Goal: Obtain resource: Download file/media

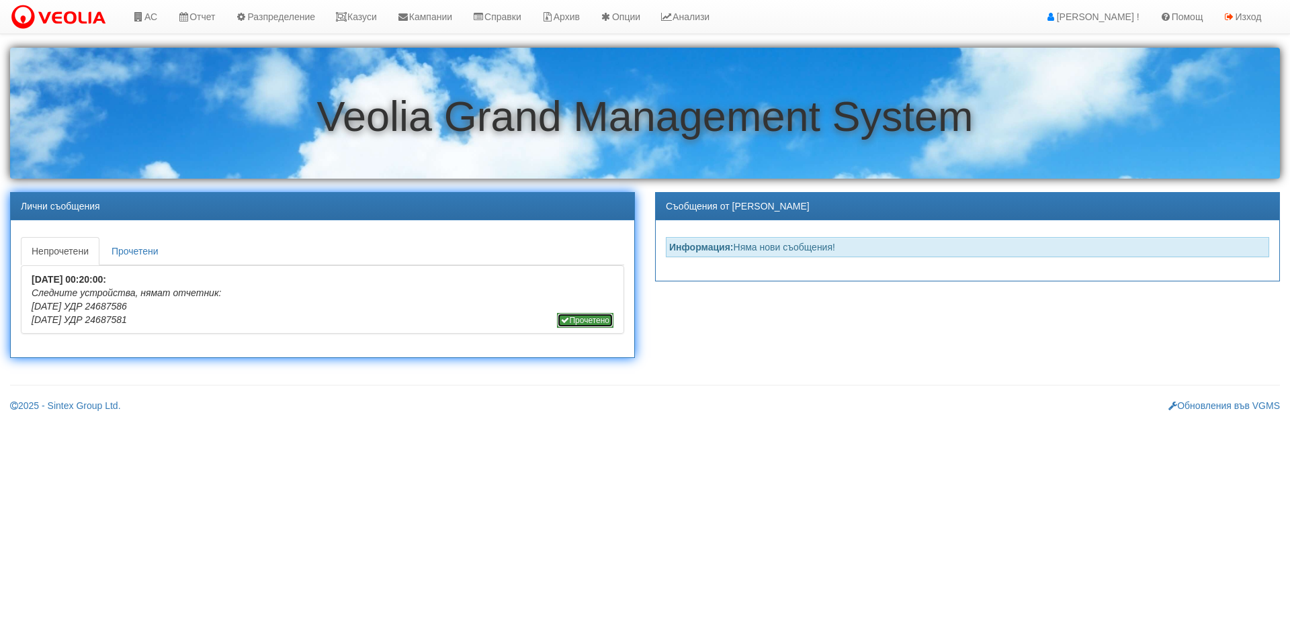
click at [606, 313] on button "Прочетено" at bounding box center [585, 320] width 56 height 15
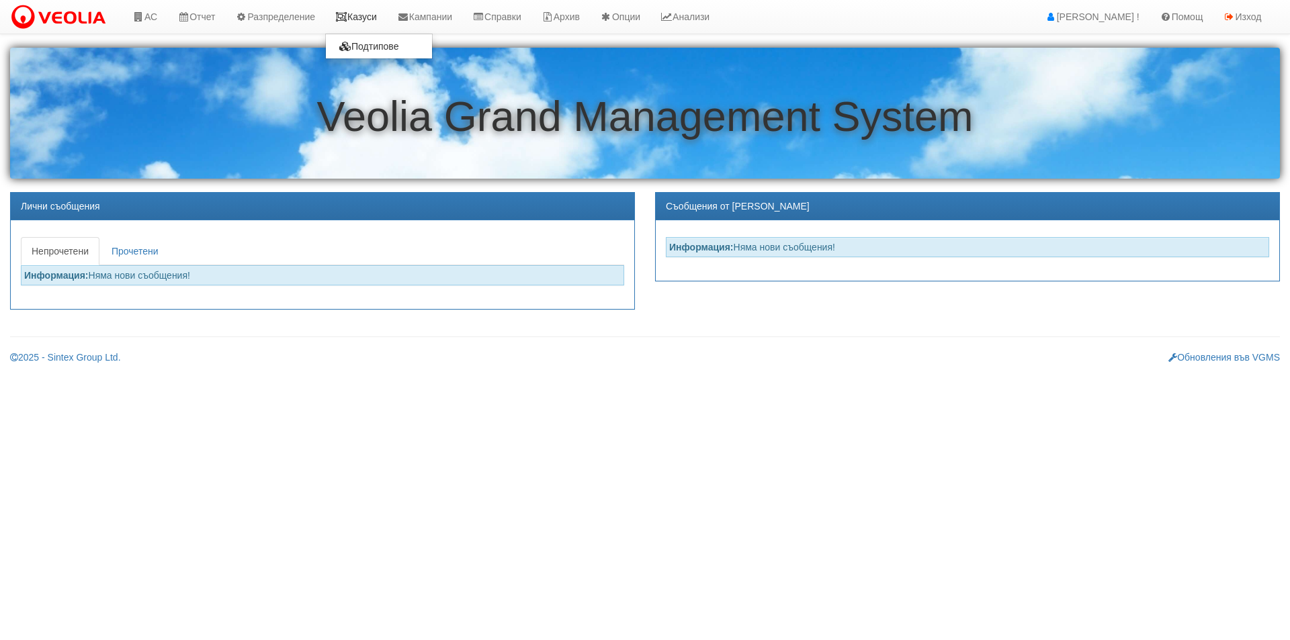
click at [367, 26] on link "Казуси" at bounding box center [356, 17] width 62 height 34
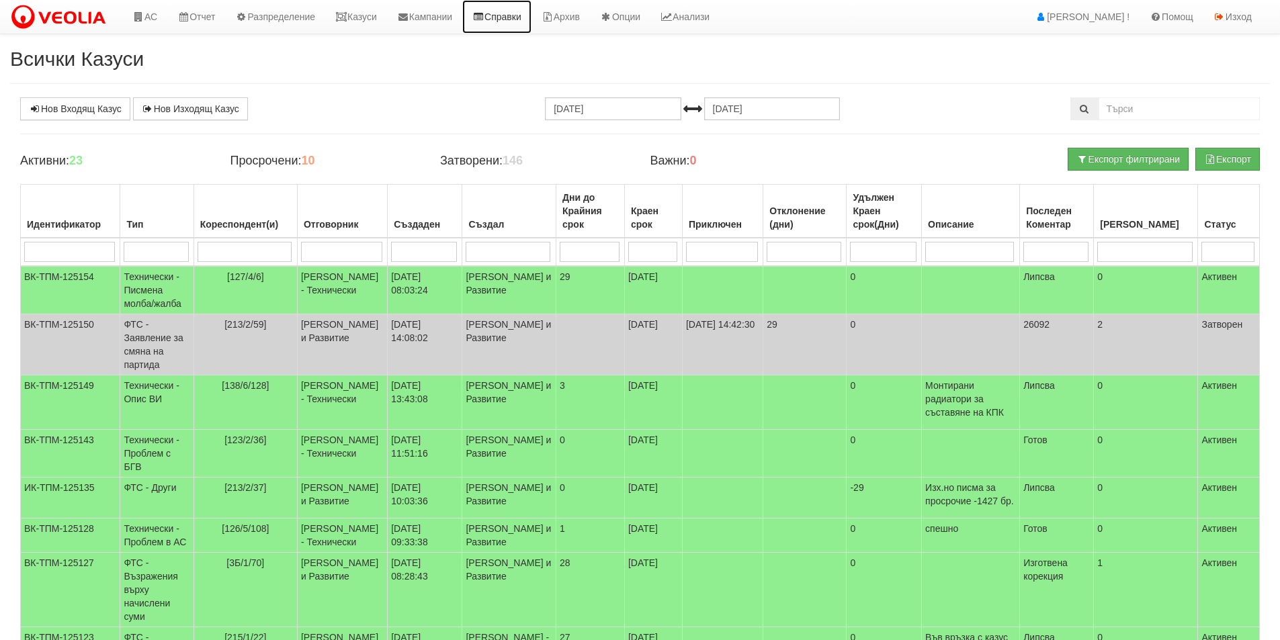
click at [530, 13] on link "Справки" at bounding box center [496, 17] width 69 height 34
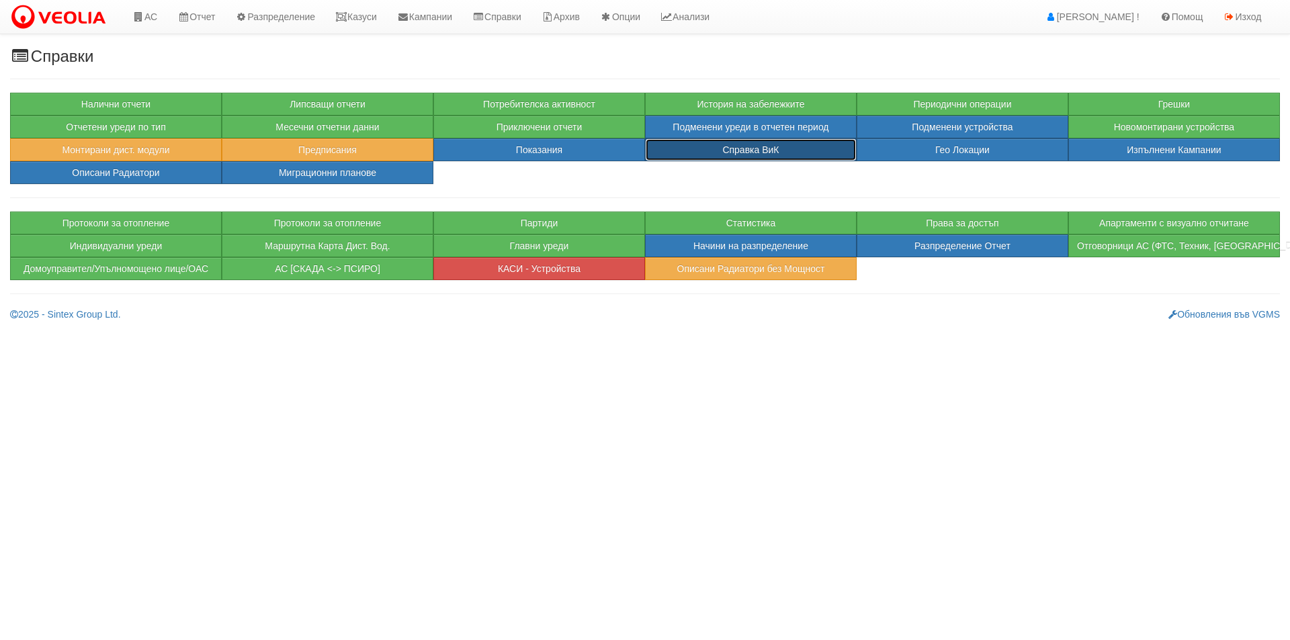
click at [823, 144] on button "Справка ВиК" at bounding box center [751, 149] width 212 height 23
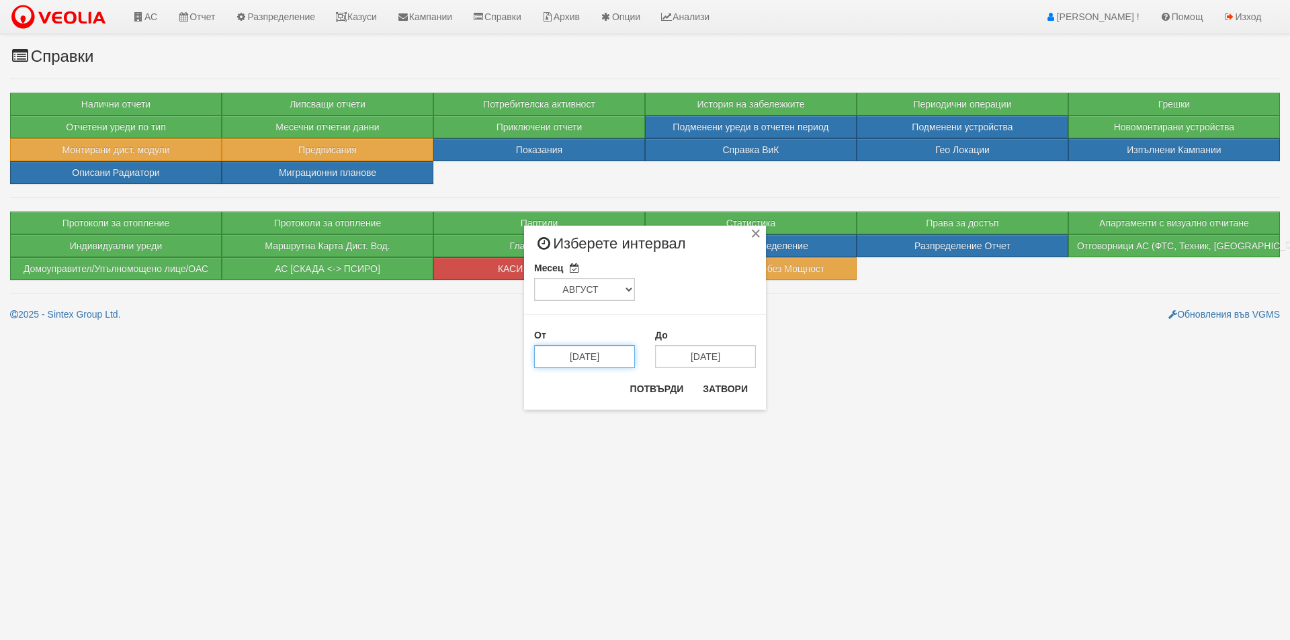
click at [605, 353] on input "15/08/2025" at bounding box center [584, 356] width 101 height 23
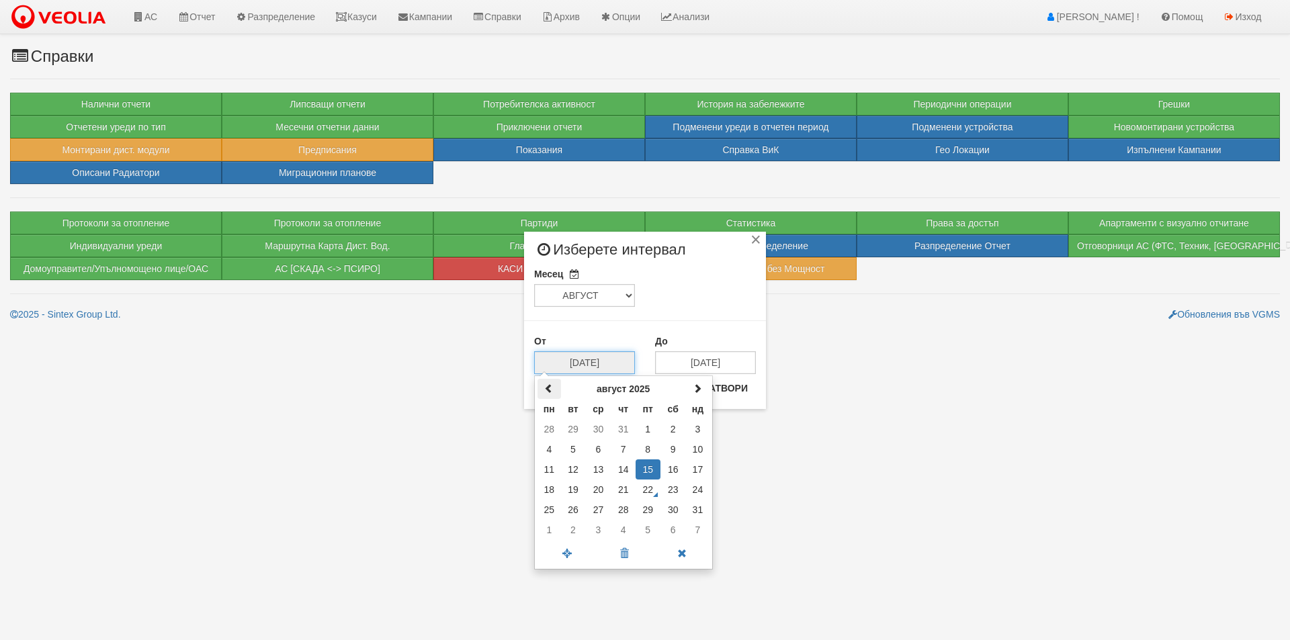
click at [555, 386] on th at bounding box center [549, 389] width 24 height 20
click at [593, 492] on td "23" at bounding box center [598, 490] width 26 height 20
type input "23/07/2025"
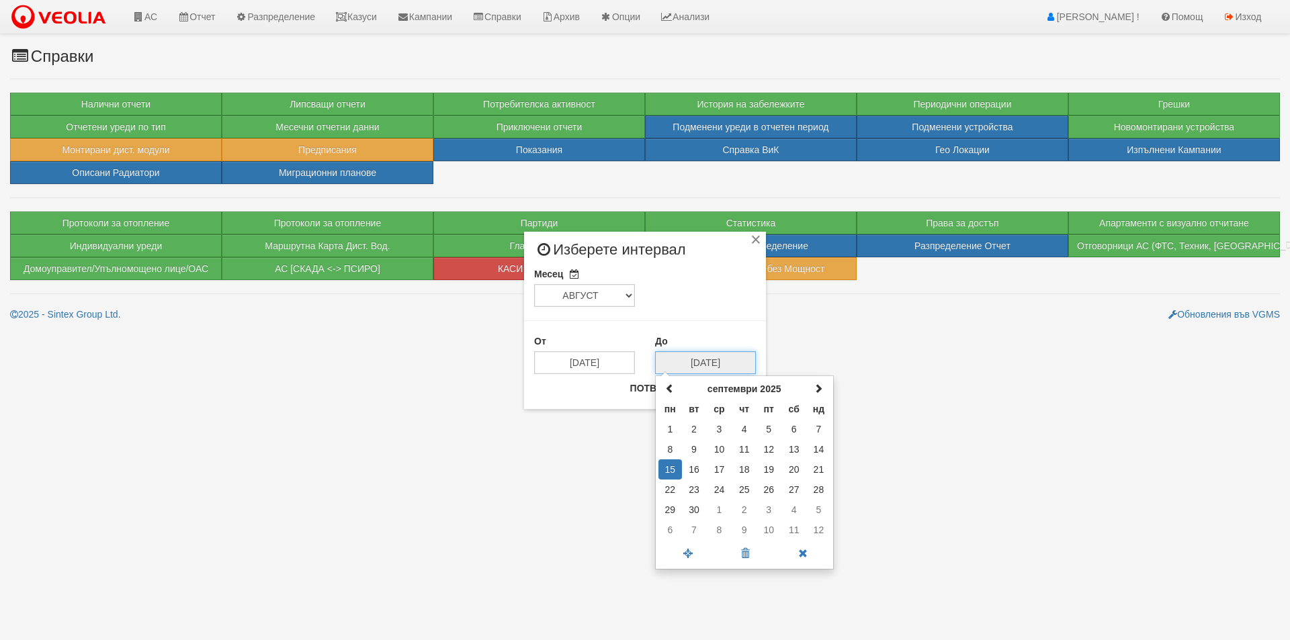
click at [721, 361] on input "15/09/2025" at bounding box center [705, 362] width 101 height 23
click at [666, 387] on span at bounding box center [669, 388] width 9 height 9
click at [769, 484] on td "22" at bounding box center [768, 490] width 25 height 20
type input "22/08/2025"
click at [679, 391] on button "Потвърди" at bounding box center [657, 388] width 70 height 21
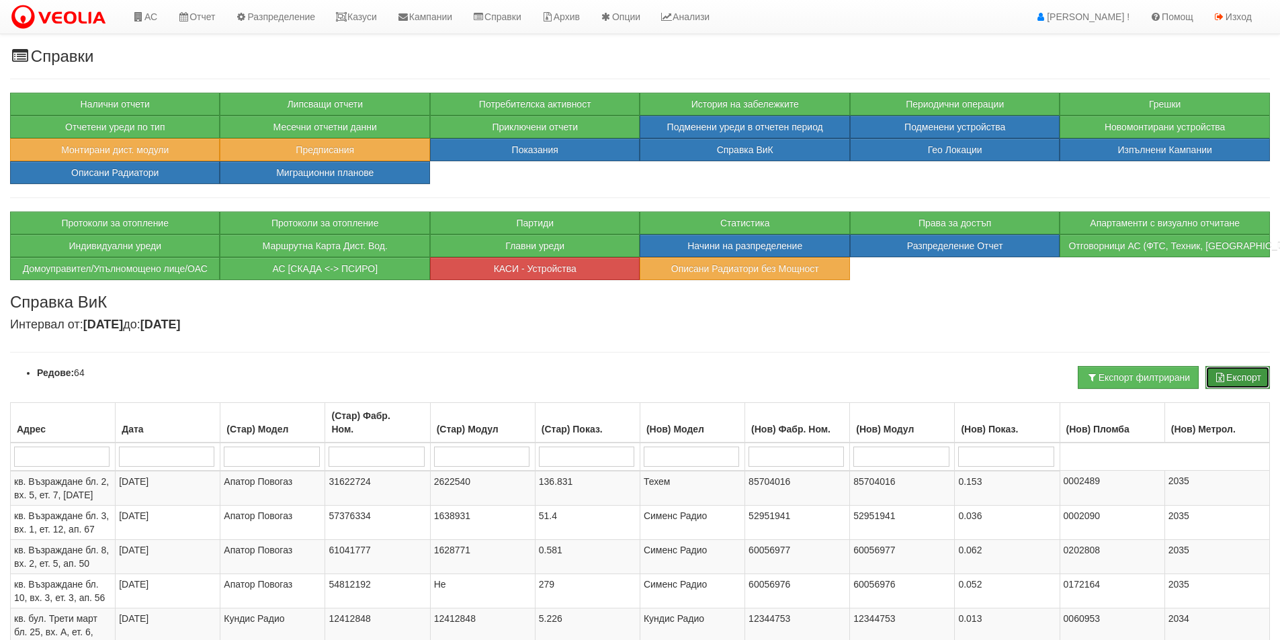
click at [1234, 378] on button "Експорт" at bounding box center [1237, 377] width 64 height 23
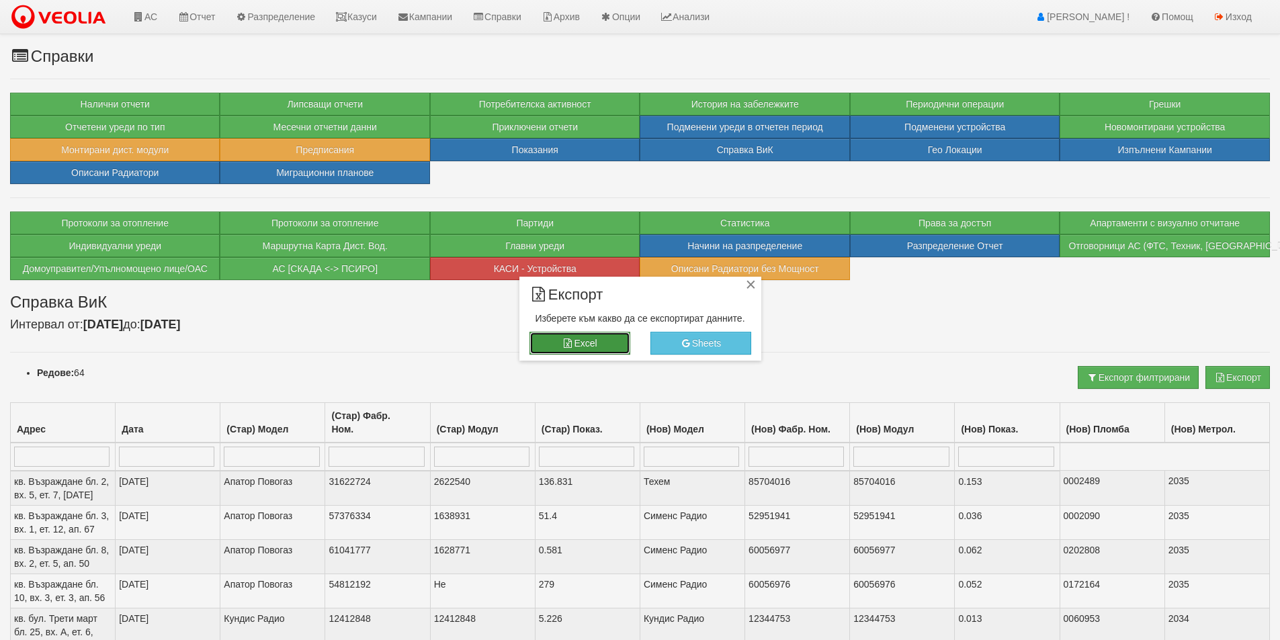
click at [594, 339] on button "Excel" at bounding box center [579, 343] width 101 height 23
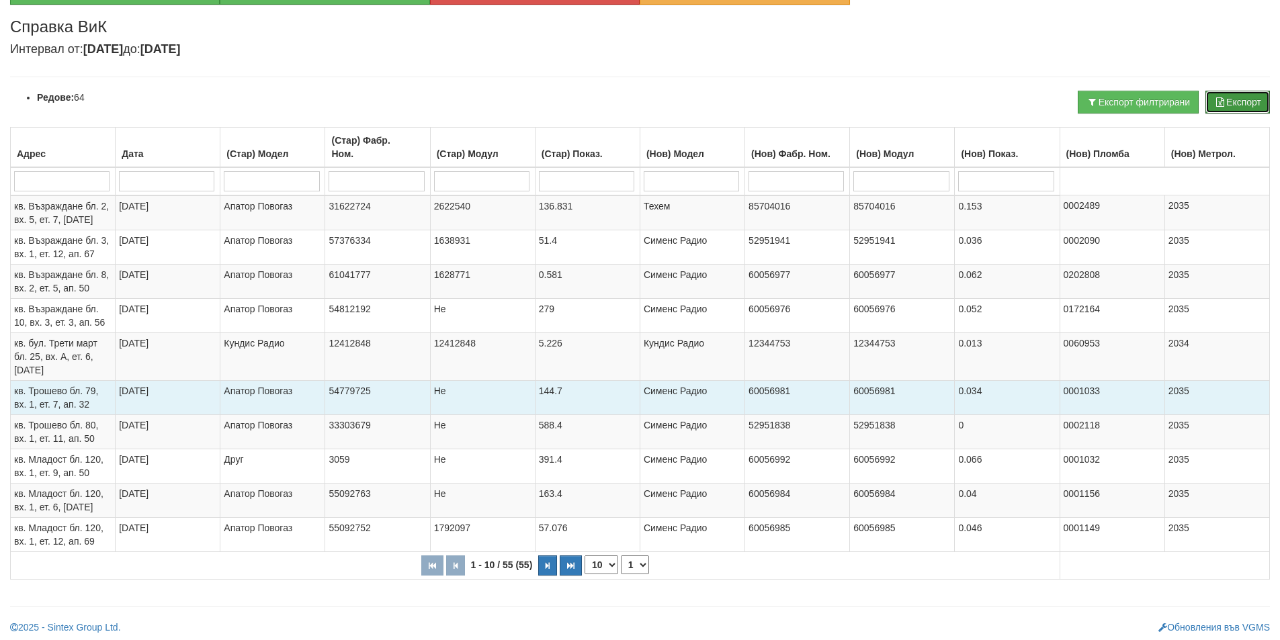
scroll to position [279, 0]
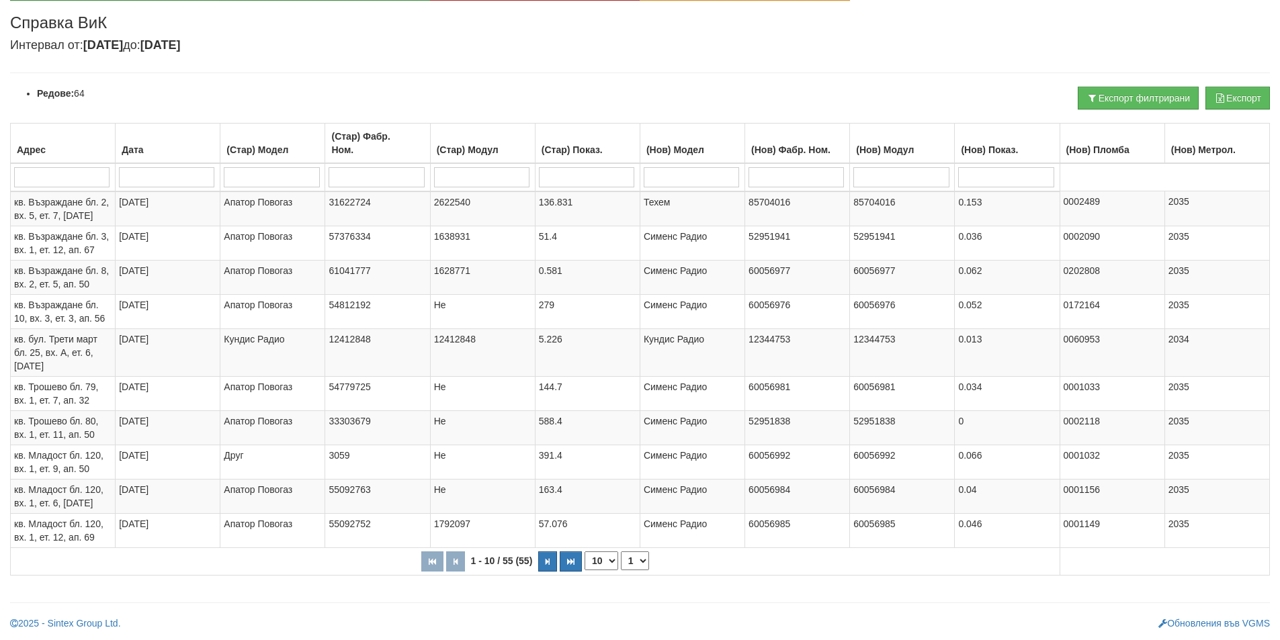
click at [604, 556] on select "10 20 30 40" at bounding box center [601, 561] width 34 height 19
select select "40"
click at [584, 570] on select "10 20 30 40" at bounding box center [601, 561] width 34 height 19
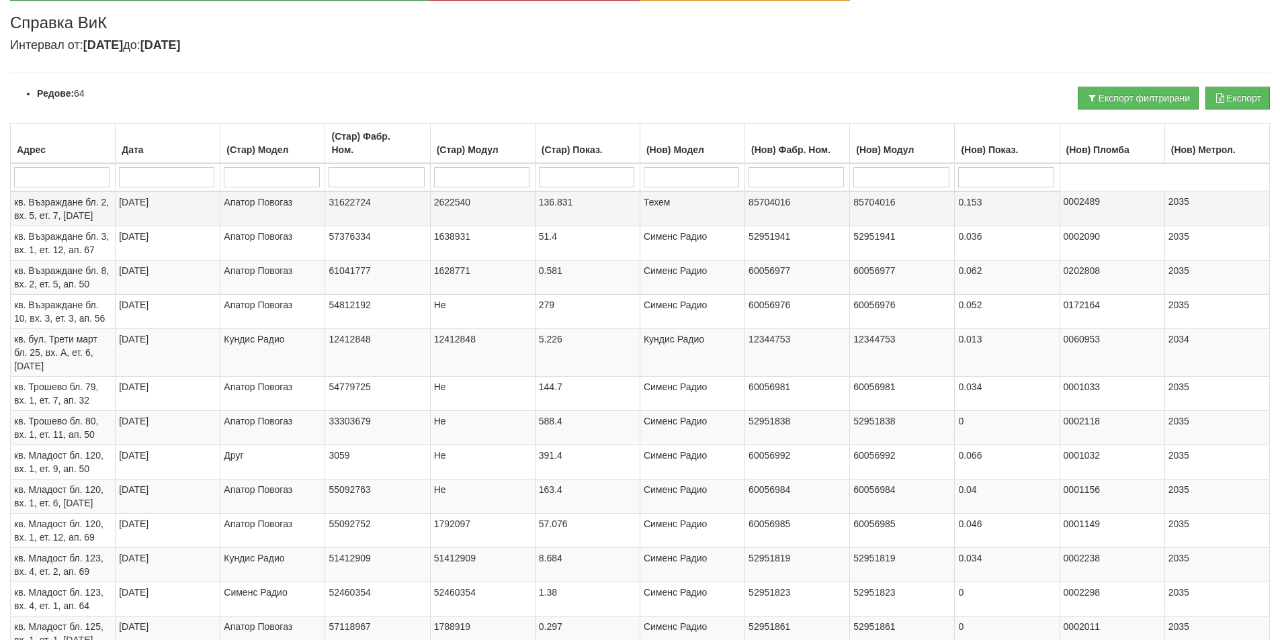
click at [64, 206] on span "кв. Възраждане бл. 2, вх. 5, ет. 7, ап. 19" at bounding box center [61, 209] width 95 height 24
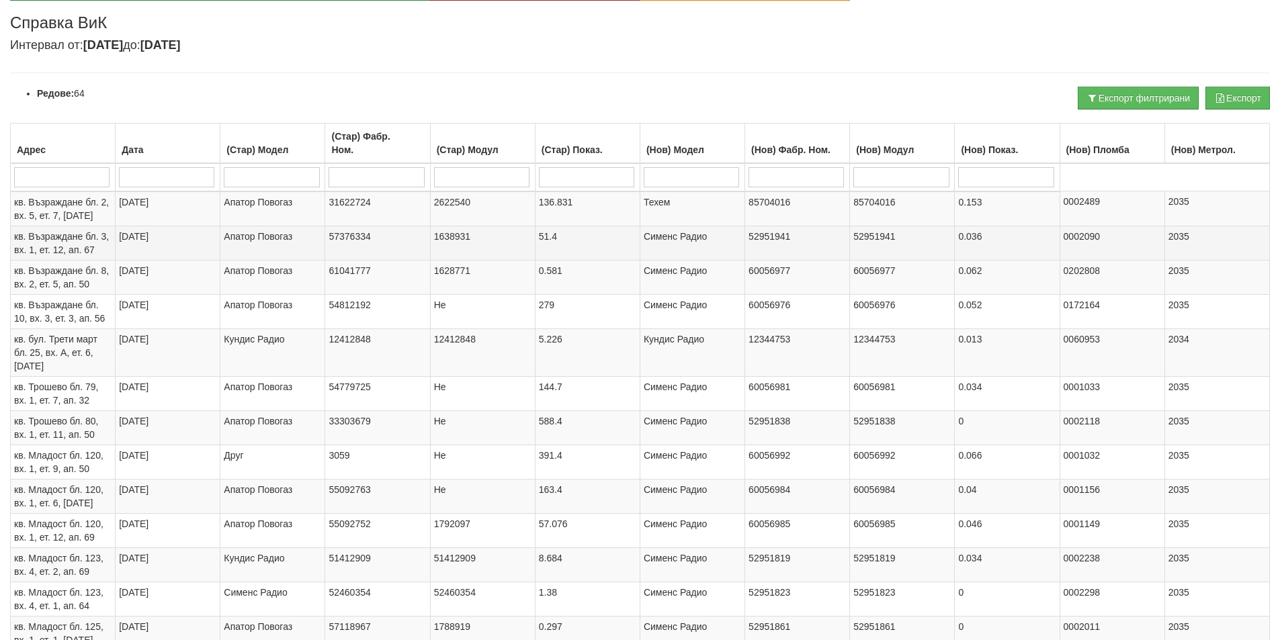
click at [64, 247] on span "кв. Възраждане бл. 3, вх. 1, ет. 12, ап. 67" at bounding box center [61, 243] width 95 height 24
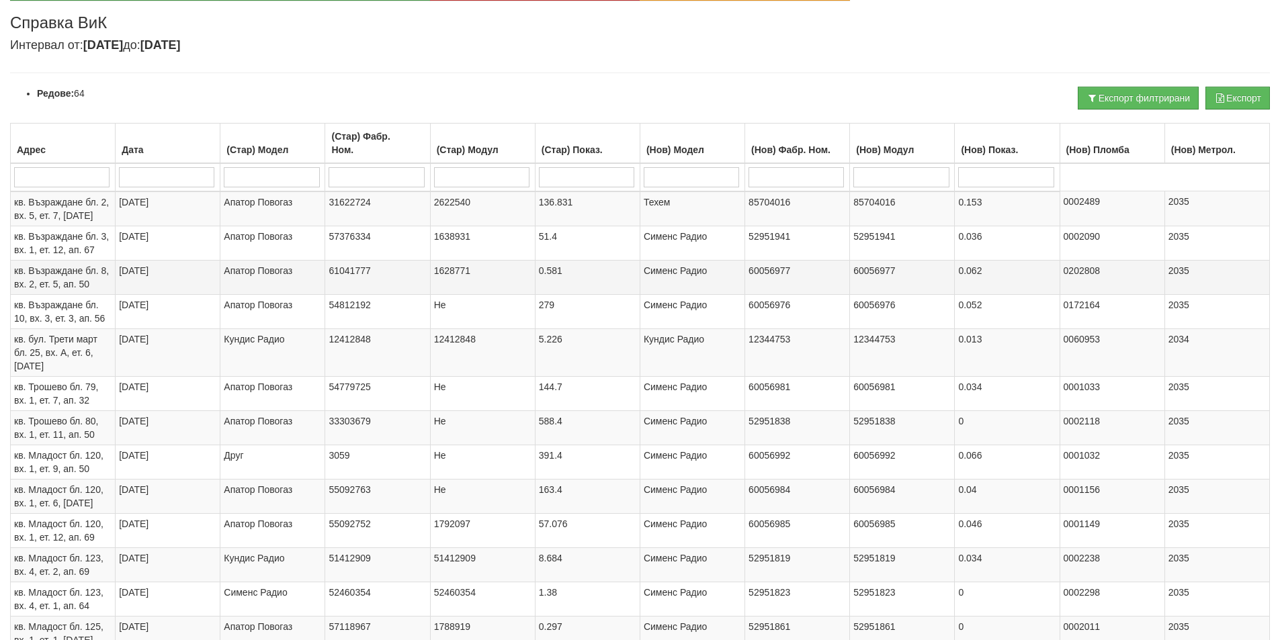
click at [91, 286] on td "кв. Възраждане бл. 8, вх. 2, ет. 5, ап. 50" at bounding box center [63, 277] width 105 height 34
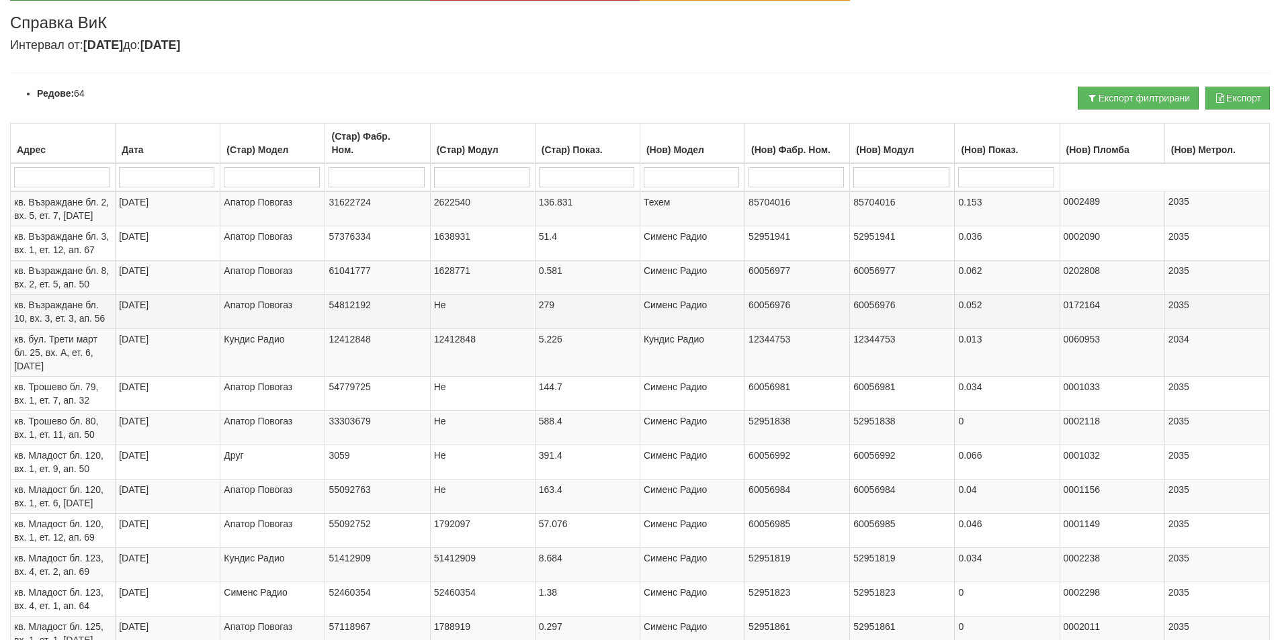
click at [103, 312] on td "кв. Възраждане бл. 10, вх. 3, ет. 3, ап. 56" at bounding box center [63, 311] width 105 height 34
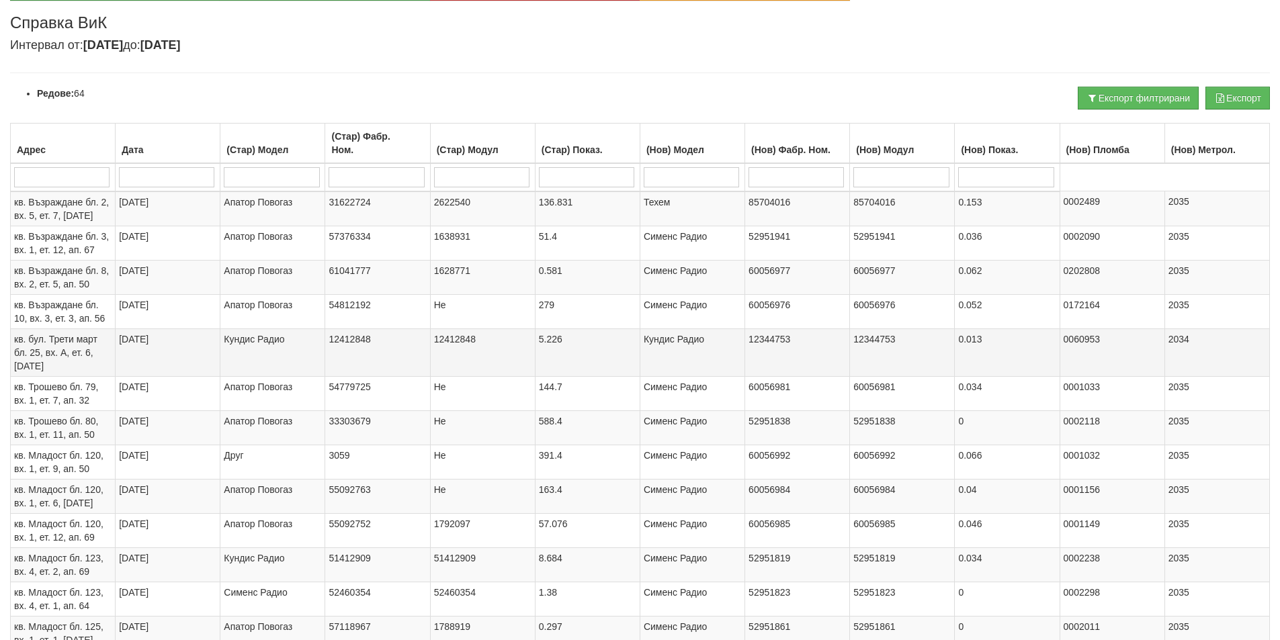
click at [92, 349] on span "кв. бул. Трети март бл. 25, вх. А, ет. 6, ап. 22" at bounding box center [55, 353] width 83 height 38
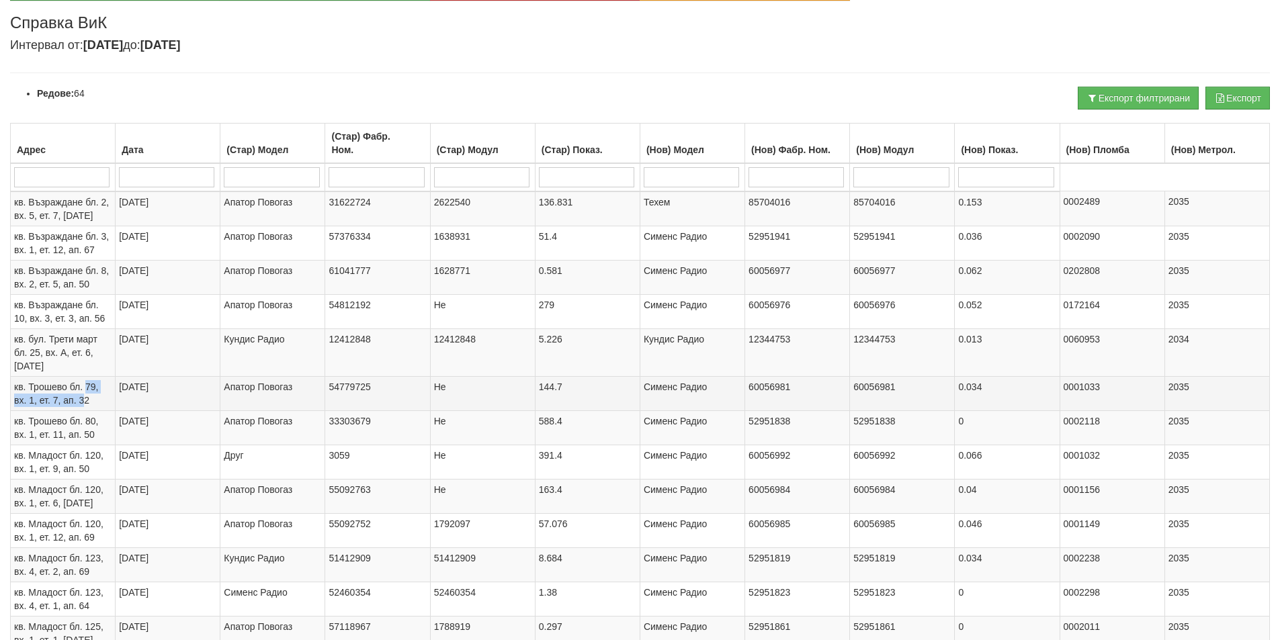
click at [86, 394] on td "кв. Трошево бл. 79, вх. 1, ет. 7, ап. 32" at bounding box center [63, 393] width 105 height 34
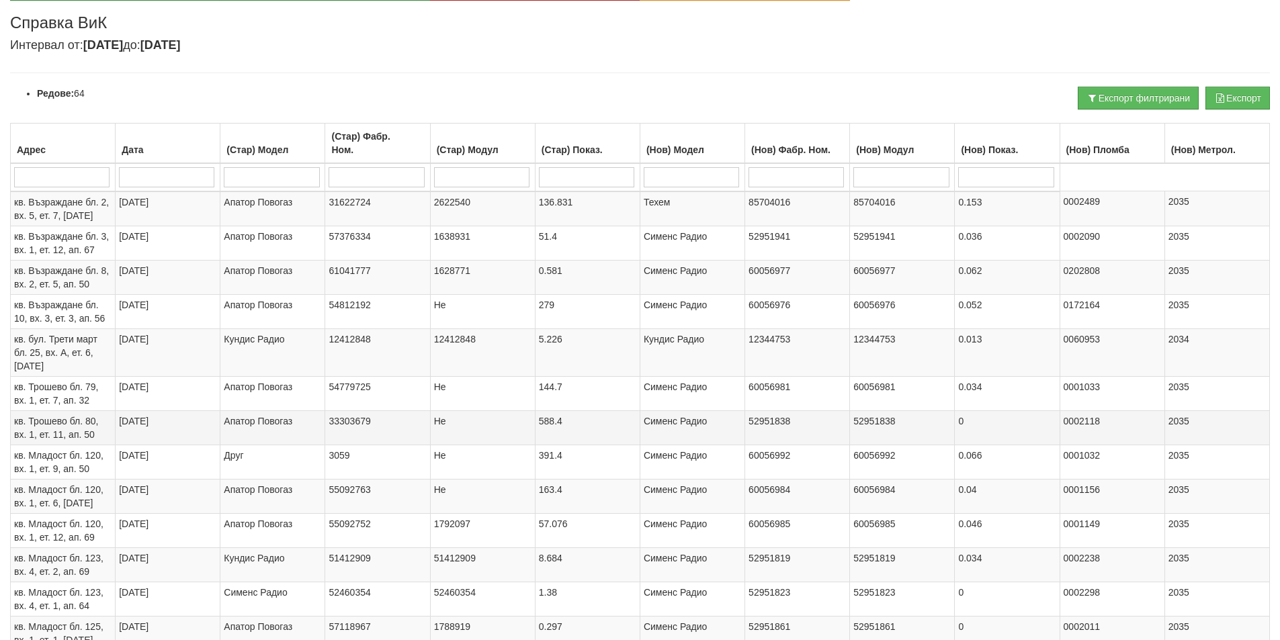
click at [75, 433] on span "кв. Трошево бл. 80, вх. 1, ет. 11, ап. 50" at bounding box center [56, 428] width 84 height 24
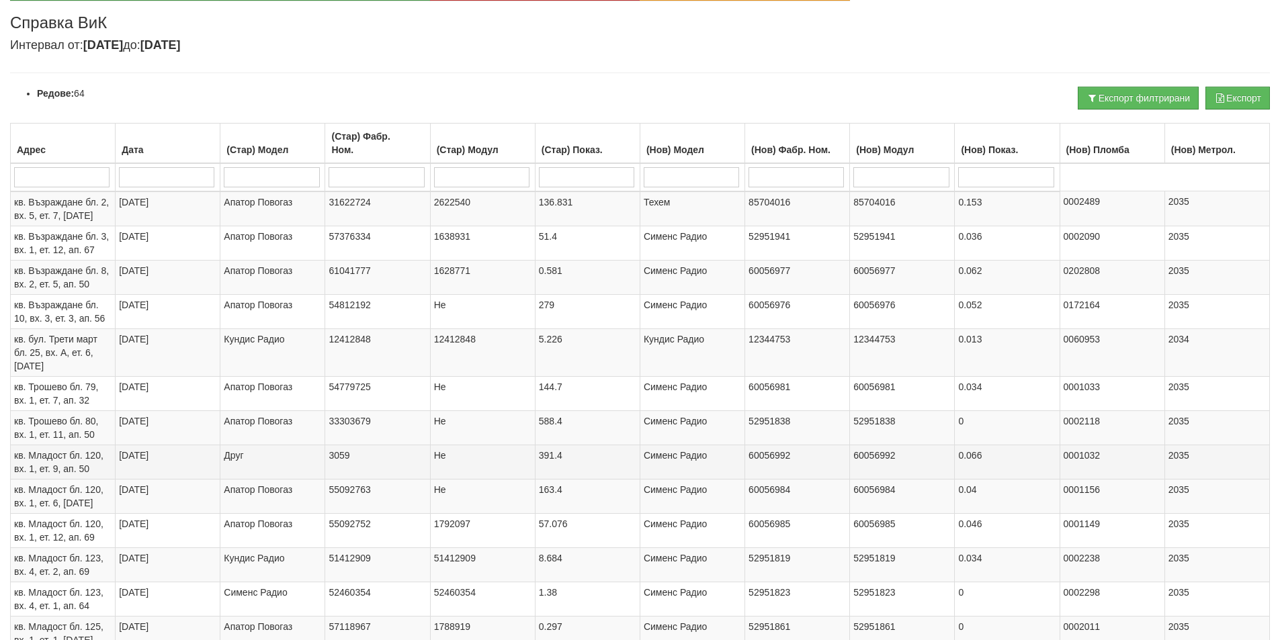
click at [96, 459] on span "кв. Младост бл. 120, вх. 1, ет. 9, ап. 50" at bounding box center [58, 462] width 89 height 24
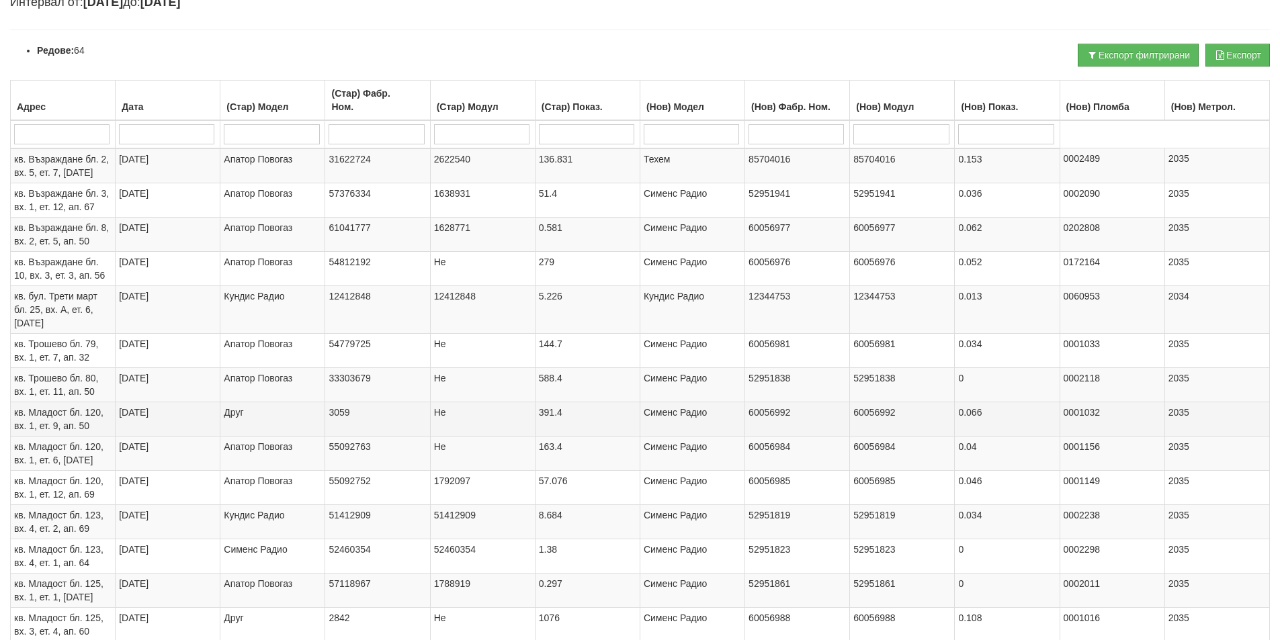
scroll to position [347, 0]
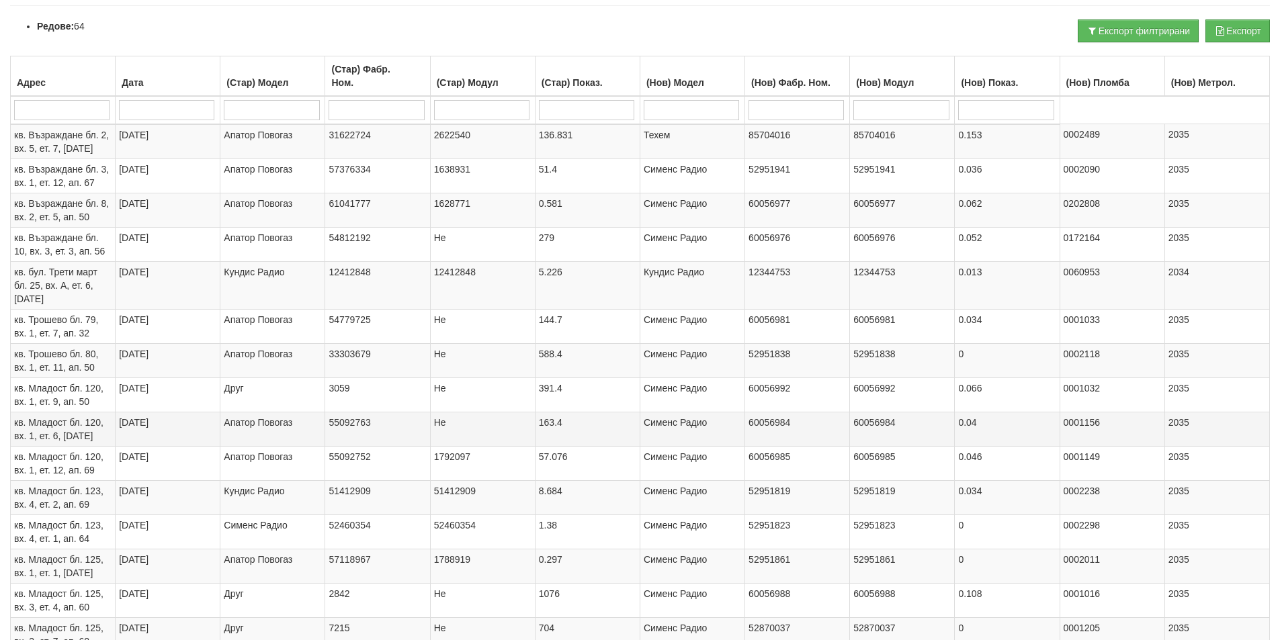
click at [85, 429] on td "кв. Младост бл. 120, вх. 1, ет. 6, ап. 29" at bounding box center [63, 429] width 105 height 34
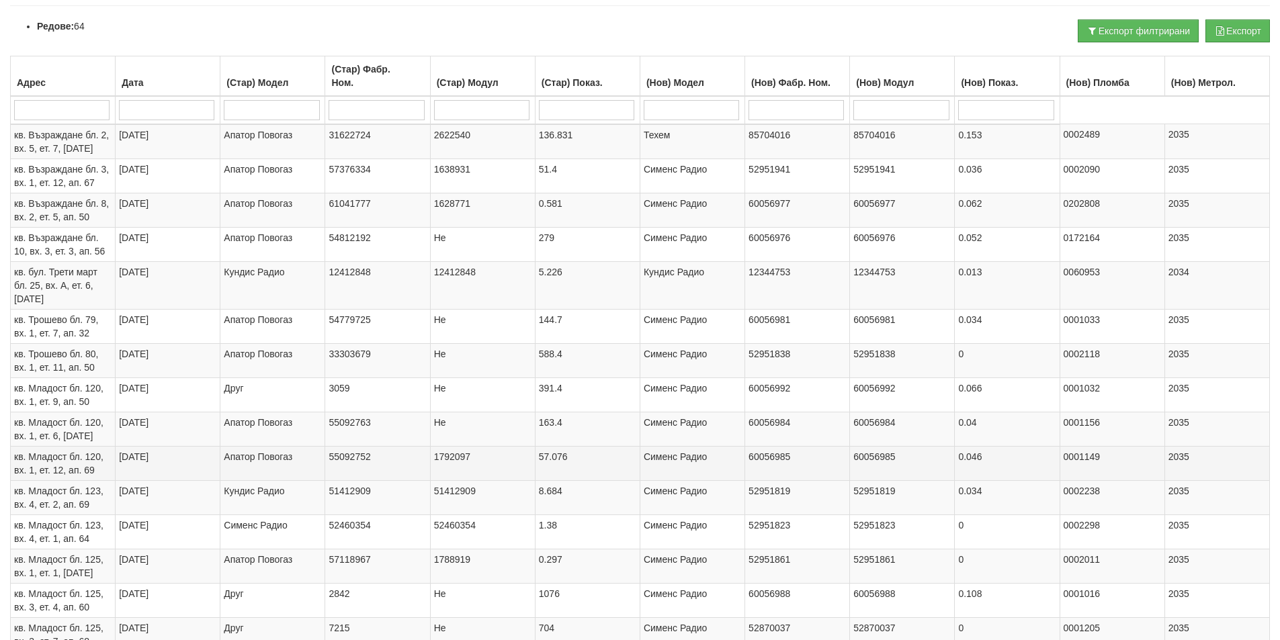
click at [85, 467] on span "кв. Младост бл. 120, вх. 1, ет. 12, ап. 69" at bounding box center [58, 463] width 89 height 24
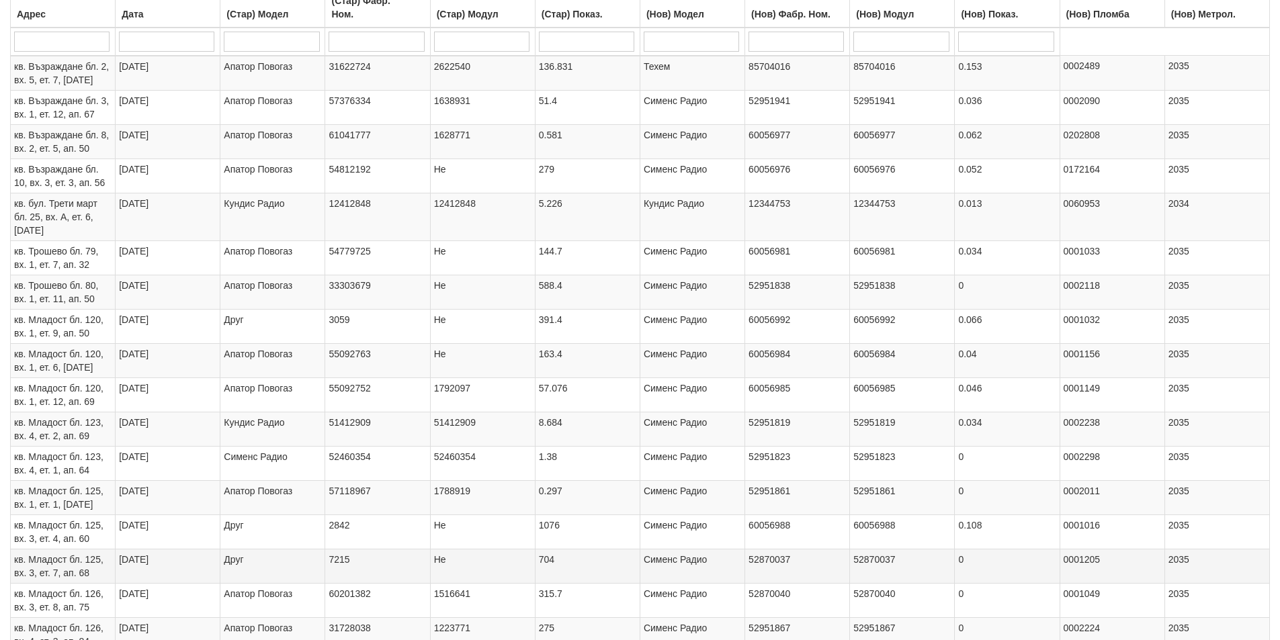
scroll to position [548, 0]
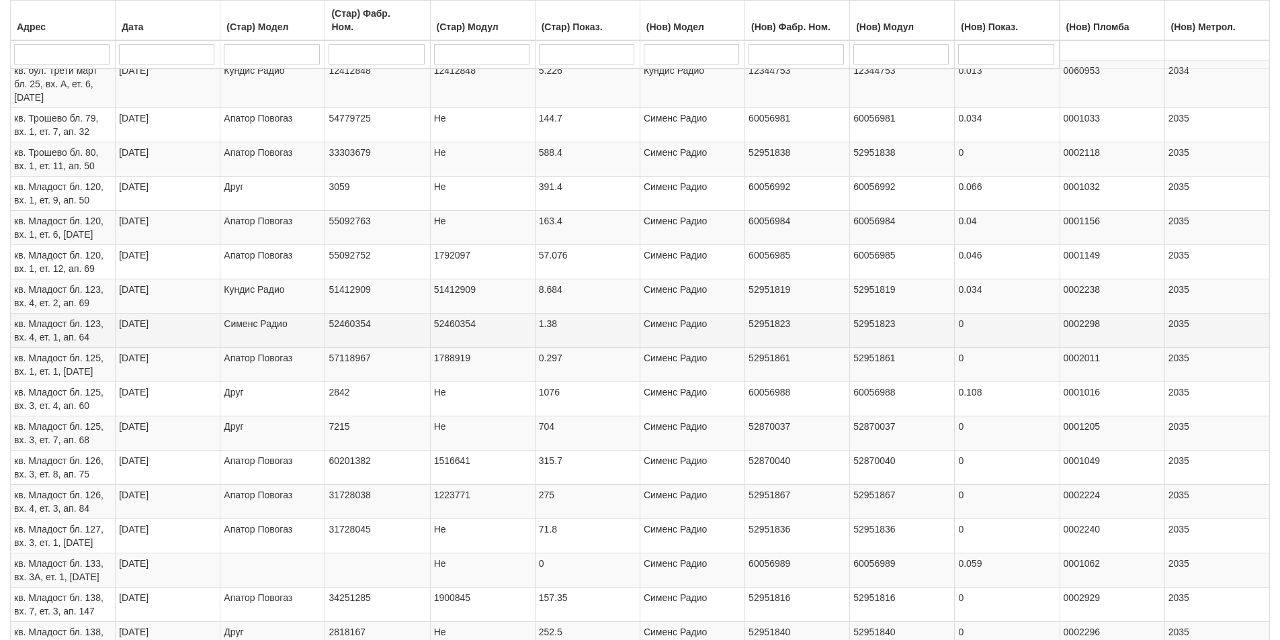
click at [80, 336] on span "кв. Младост бл. 123, вх. 4, ет. 1, ап. 64" at bounding box center [58, 330] width 89 height 24
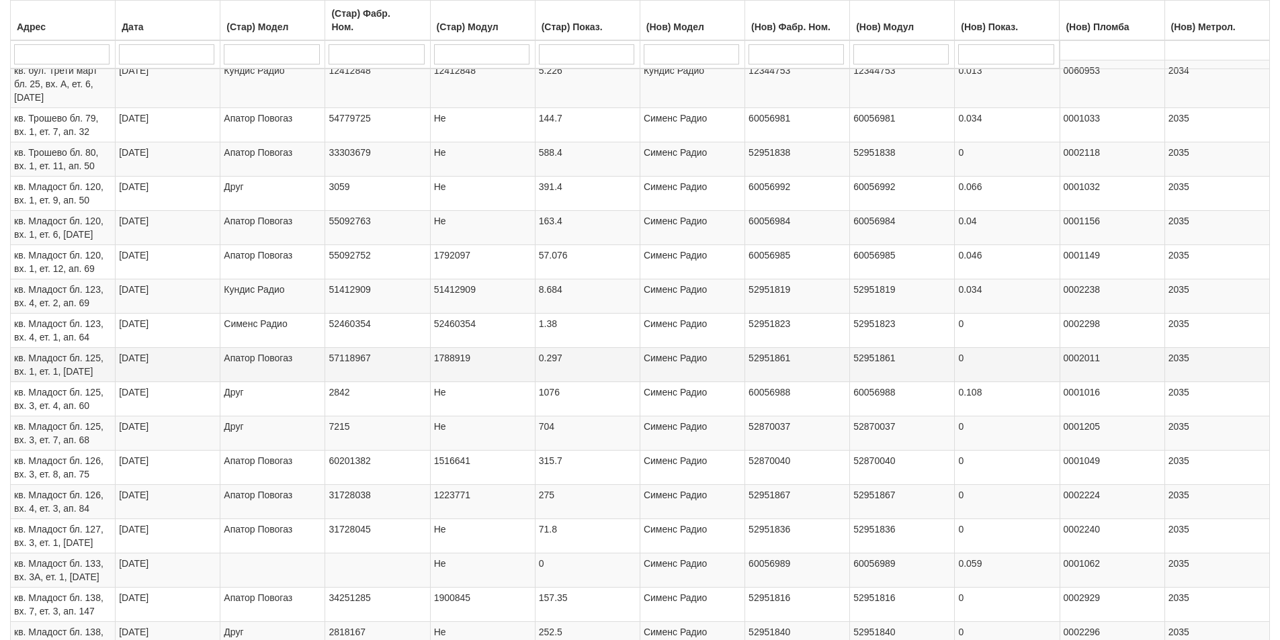
click at [78, 374] on span "кв. Младост бл. 125, вх. 1, ет. 1, ап. 1" at bounding box center [58, 365] width 89 height 24
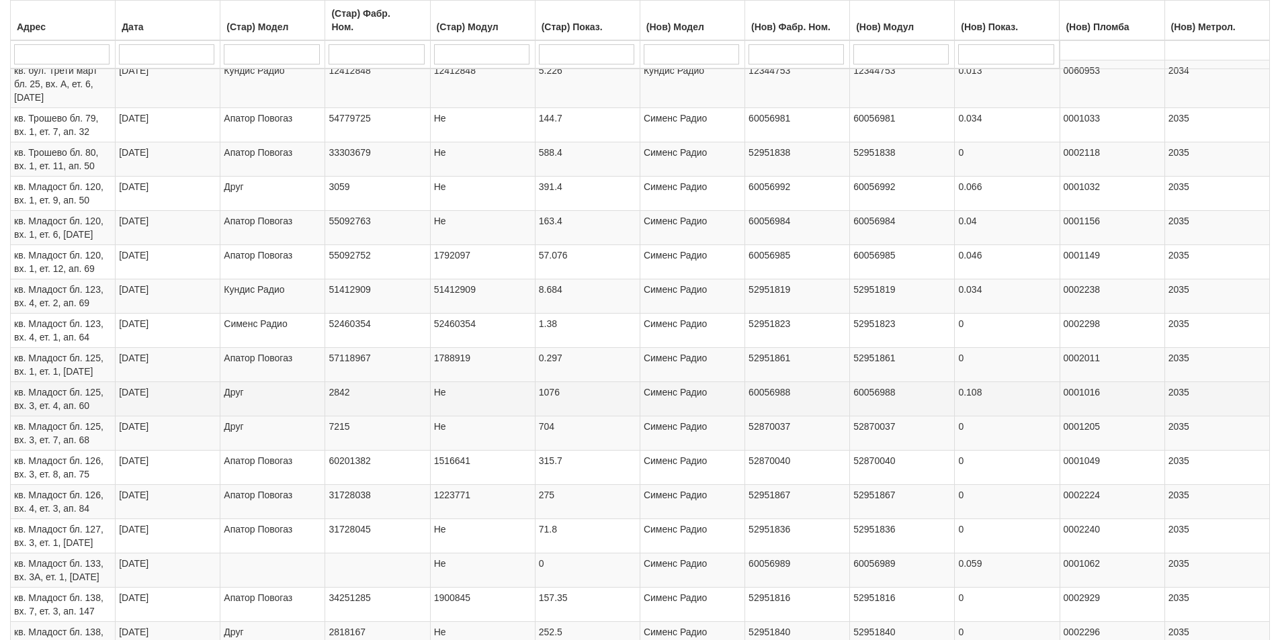
click at [91, 410] on td "кв. Младост бл. 125, вх. 3, ет. 4, ап. 60" at bounding box center [63, 399] width 105 height 34
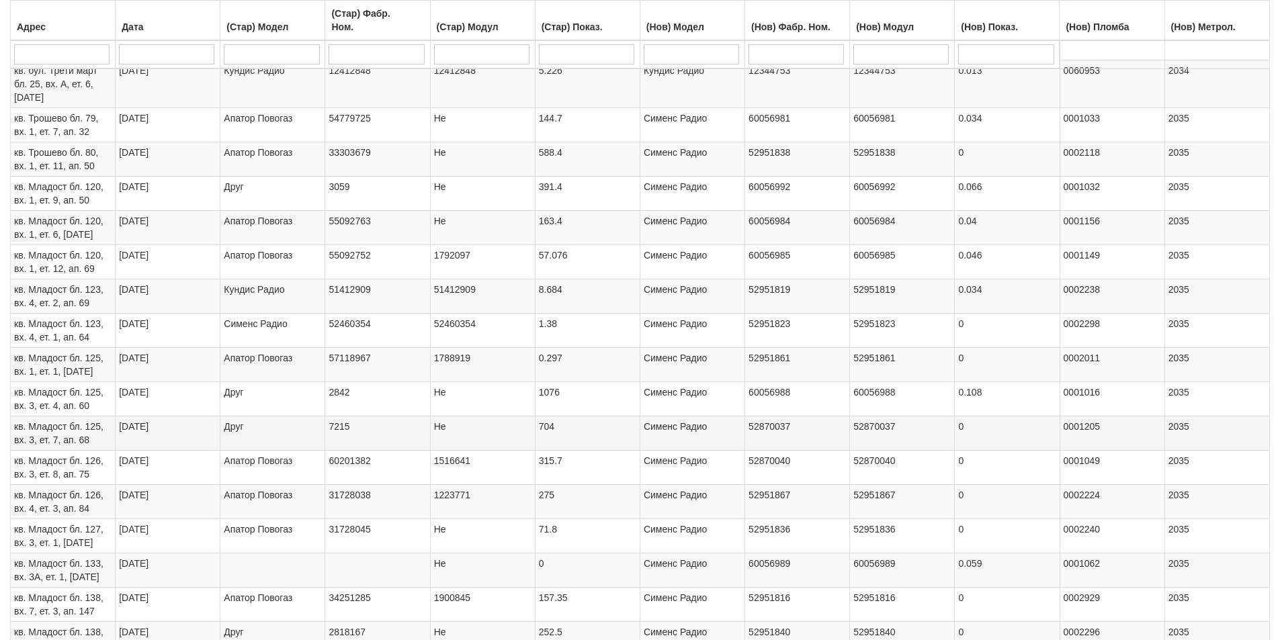
click at [93, 443] on td "кв. Младост бл. 125, вх. 3, ет. 7, ап. 68" at bounding box center [63, 433] width 105 height 34
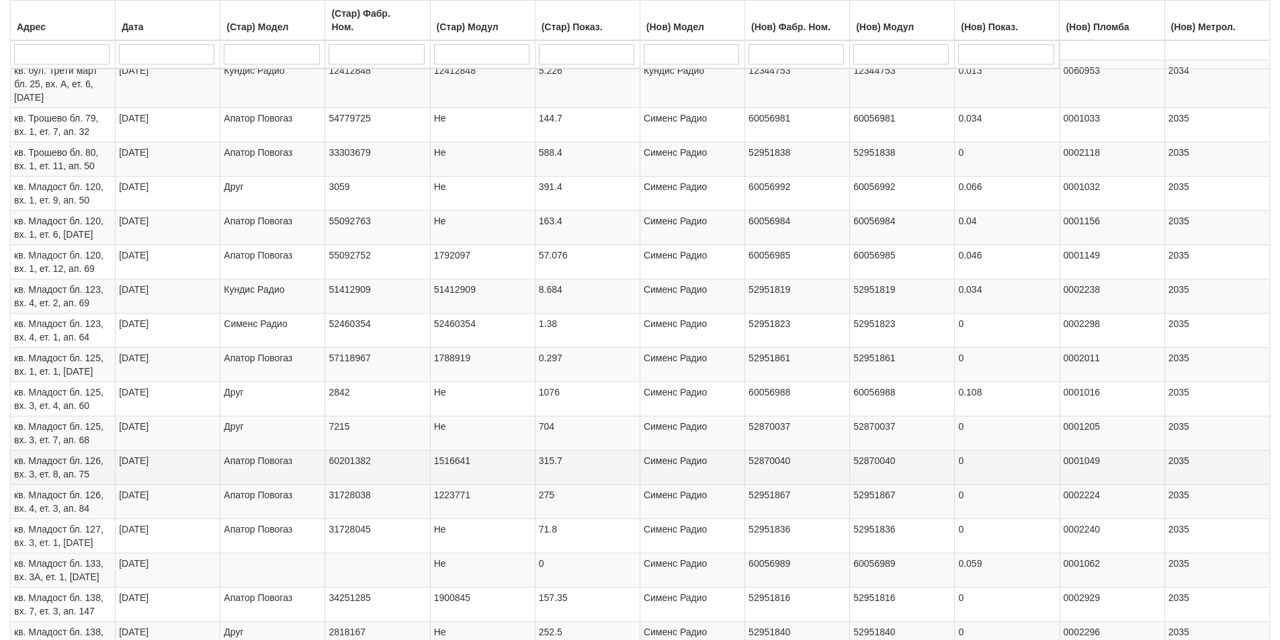
click at [88, 467] on td "кв. Младост бл. 126, вх. 3, ет. 8, ап. 75" at bounding box center [63, 467] width 105 height 34
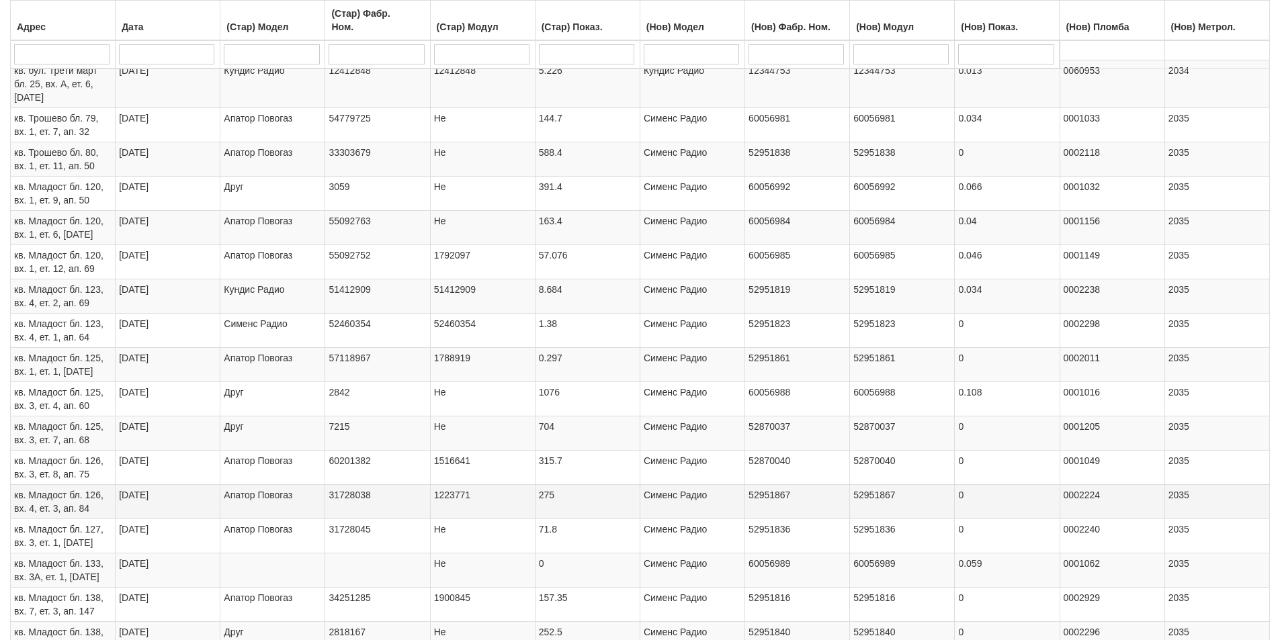
click at [90, 501] on td "кв. Младост бл. 126, вх. 4, ет. 3, ап. 84" at bounding box center [63, 501] width 105 height 34
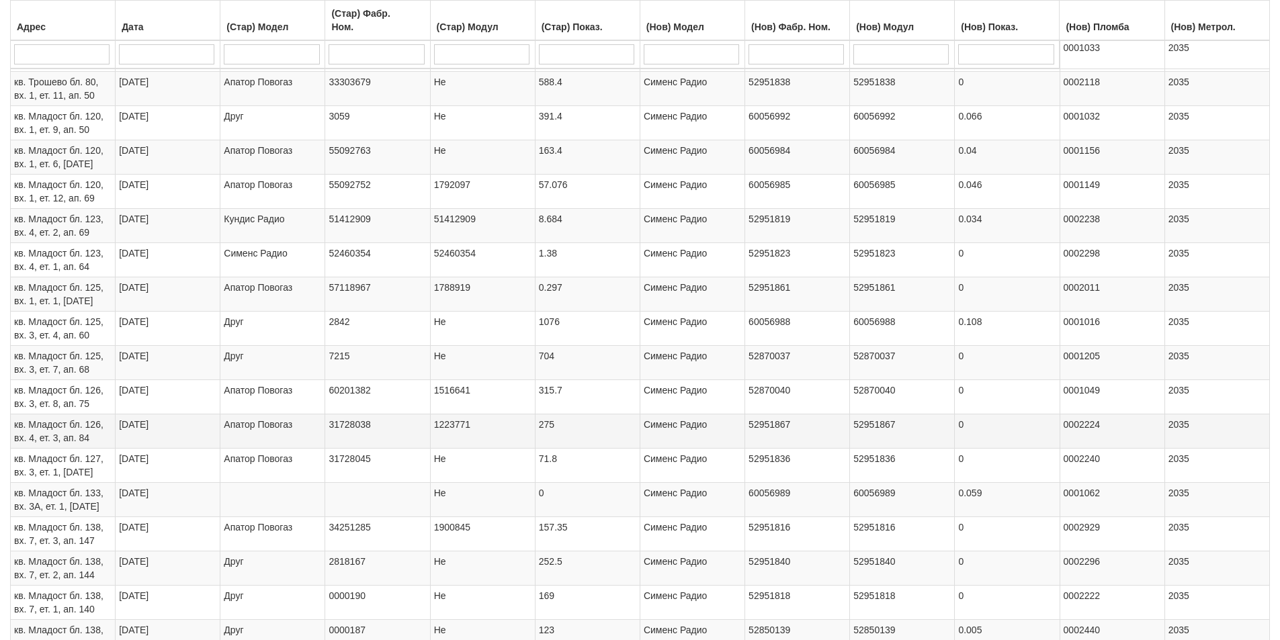
scroll to position [750, 0]
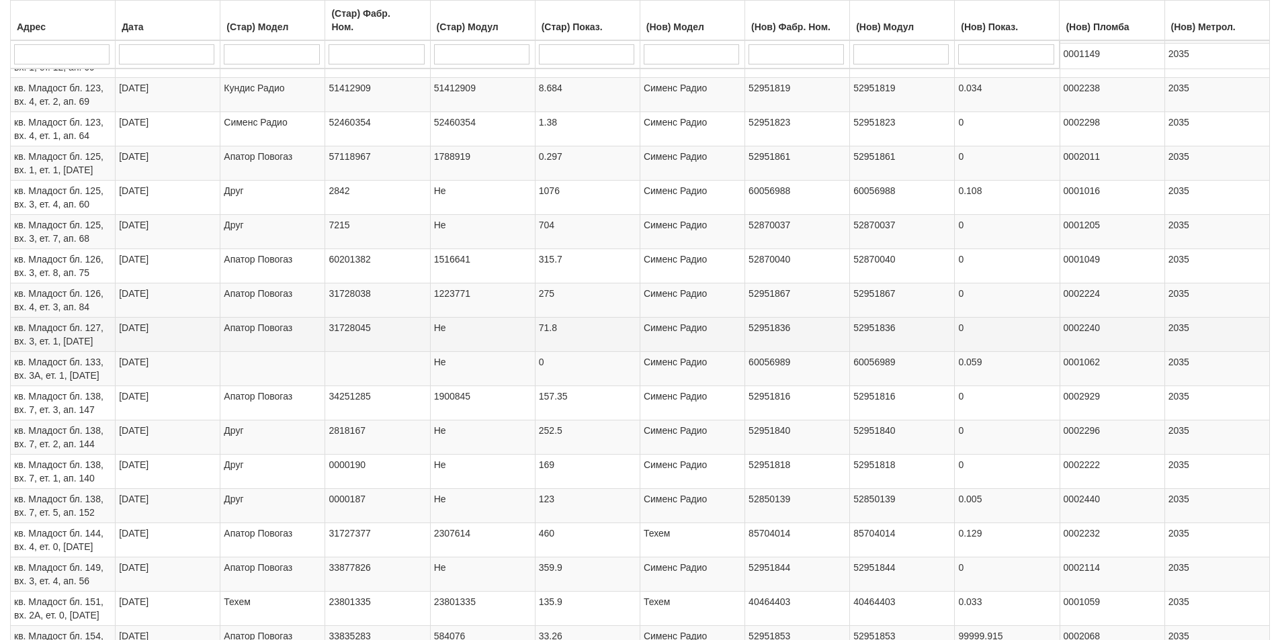
click at [80, 341] on span "кв. Младост бл. 127, вх. 3, ет. 1, ап. 26" at bounding box center [58, 334] width 89 height 24
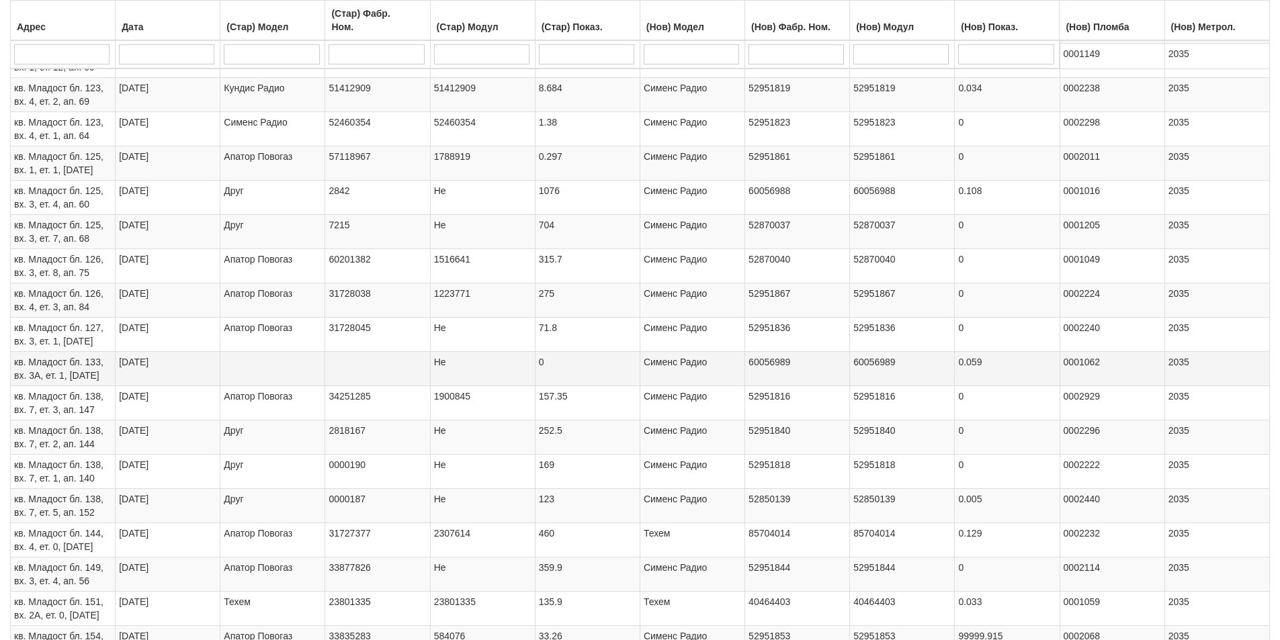
click at [85, 361] on span "кв. Младост бл. 133, вх. 3А, ет. 1, ап. 1" at bounding box center [58, 369] width 89 height 24
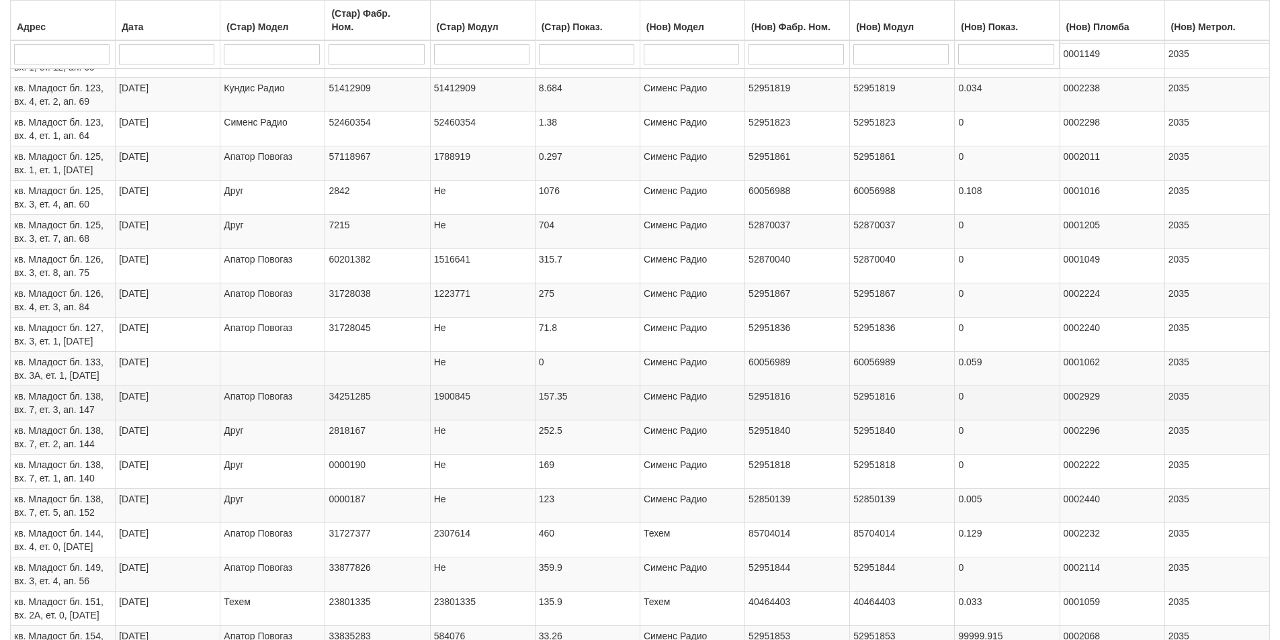
click at [62, 405] on span "кв. Младост бл. 138, вх. 7, ет. 3, ап. 147" at bounding box center [58, 403] width 89 height 24
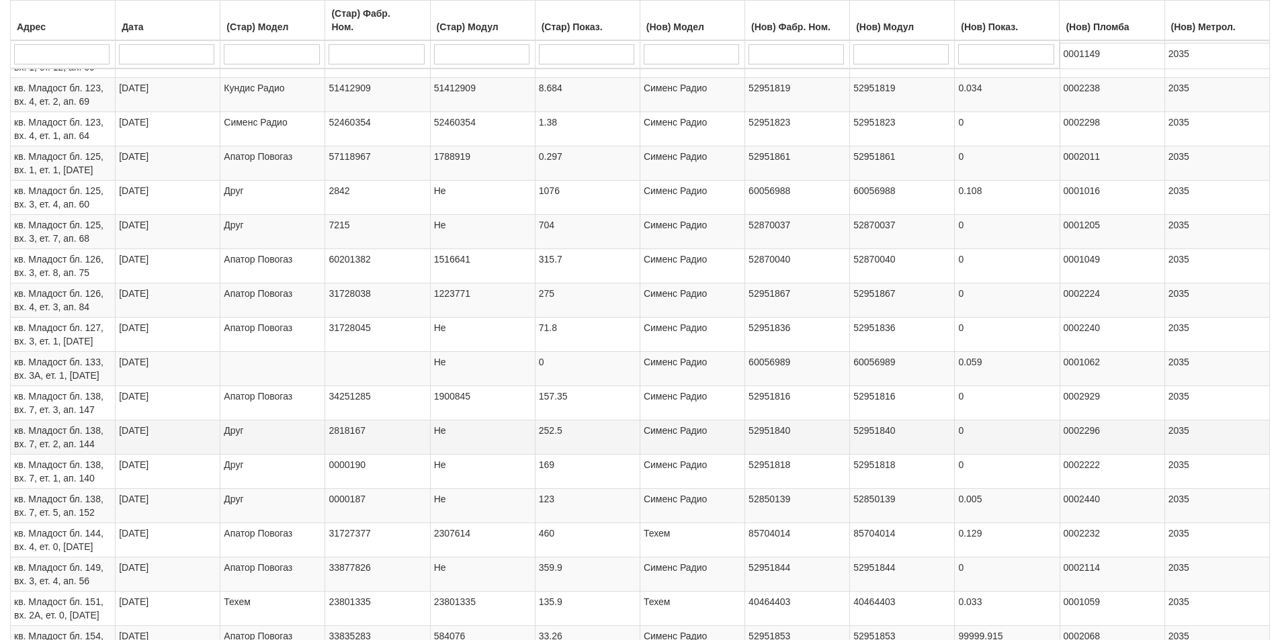
click at [79, 439] on span "кв. Младост бл. 138, вх. 7, ет. 2, ап. 144" at bounding box center [58, 437] width 89 height 24
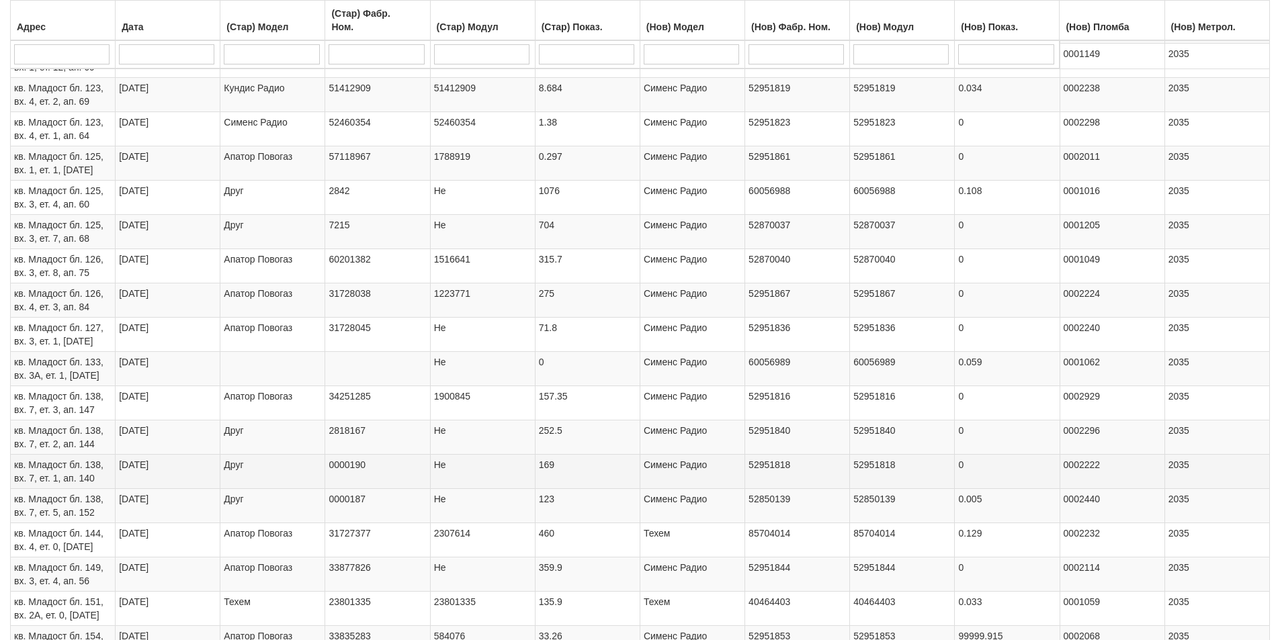
click at [90, 471] on td "кв. Младост бл. 138, вх. 7, ет. 1, ап. 140" at bounding box center [63, 471] width 105 height 34
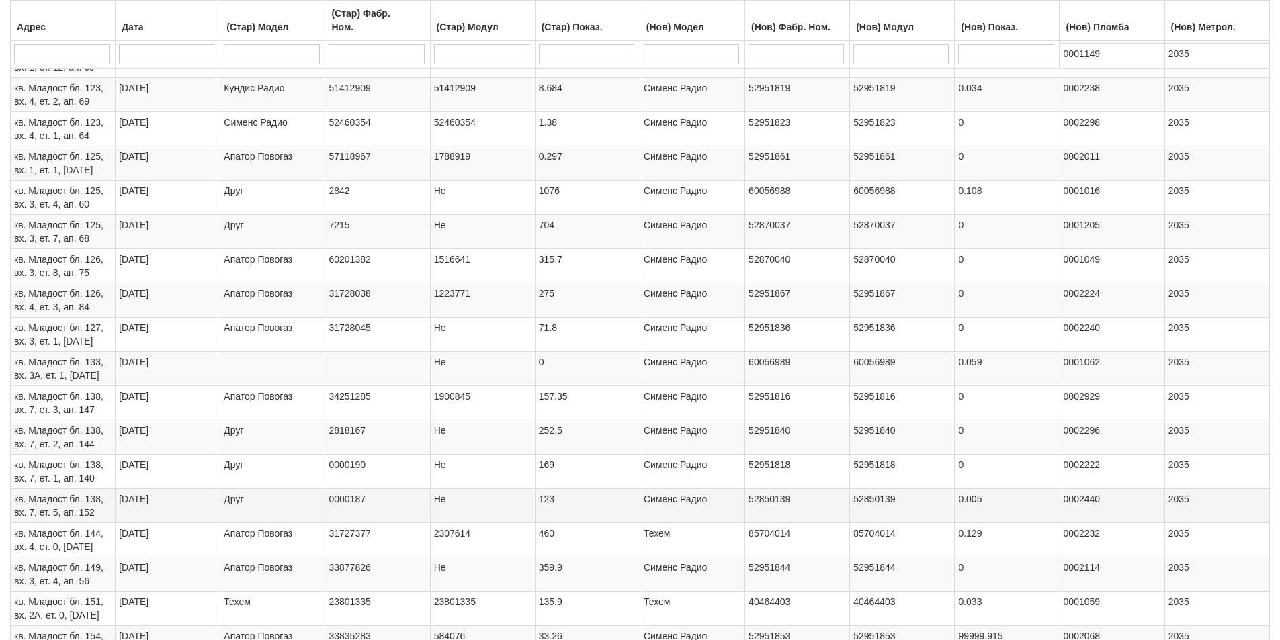
click at [94, 501] on span "кв. Младост бл. 138, вх. 7, ет. 5, ап. 152" at bounding box center [58, 506] width 89 height 24
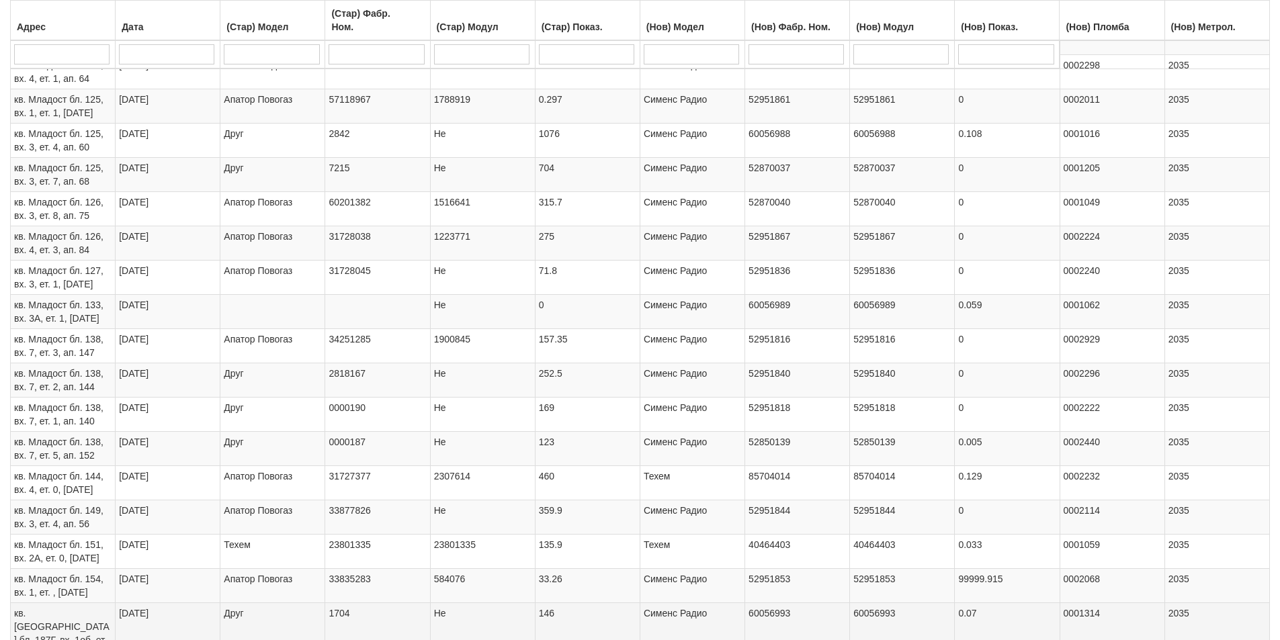
scroll to position [884, 0]
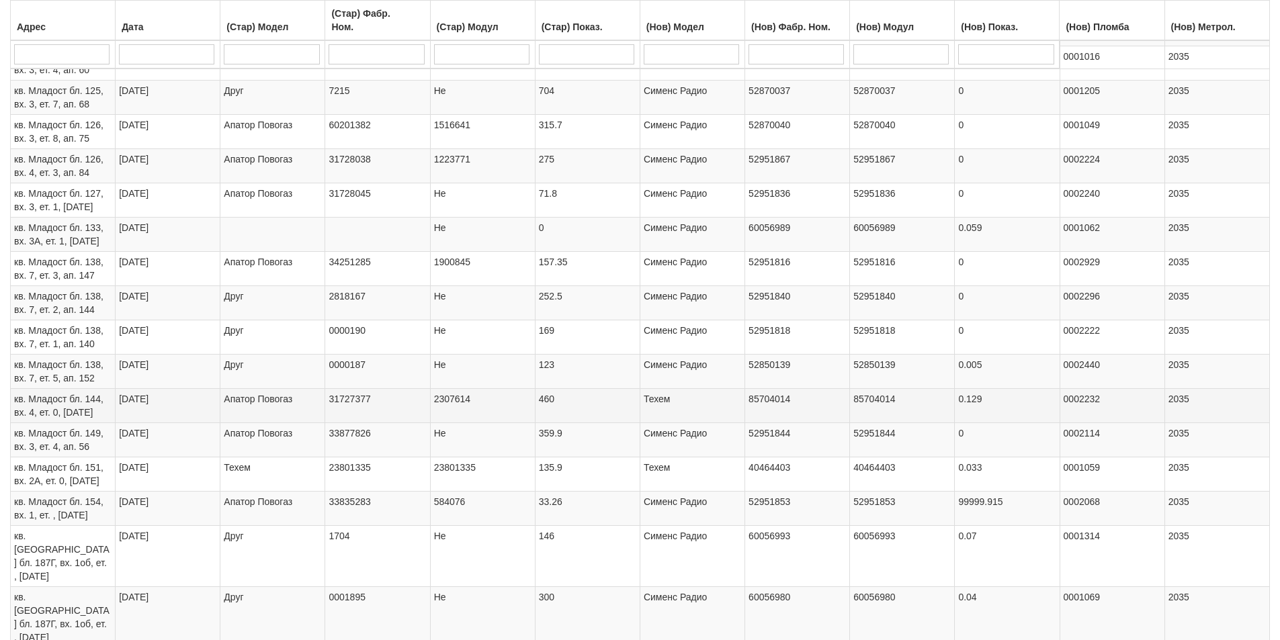
click at [90, 410] on td "кв. Младост бл. 144, вх. 4, ет. 0, ап. 9" at bounding box center [63, 405] width 105 height 34
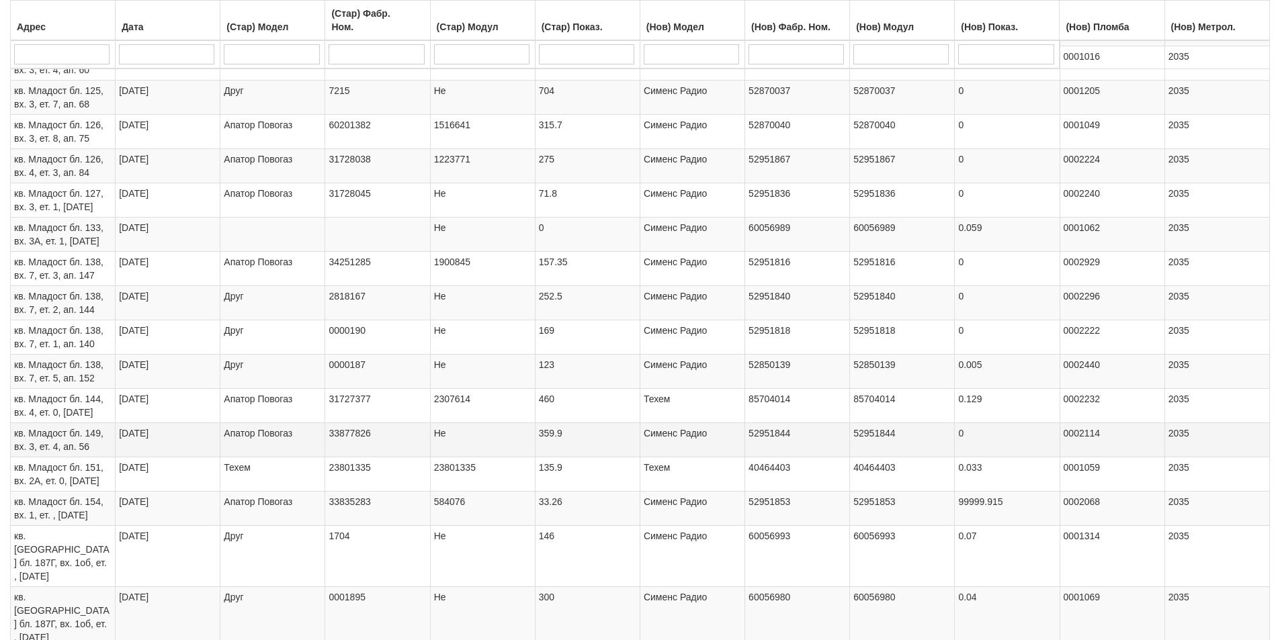
click at [56, 438] on span "кв. Младост бл. 149, вх. 3, ет. 4, ап. 56" at bounding box center [58, 440] width 89 height 24
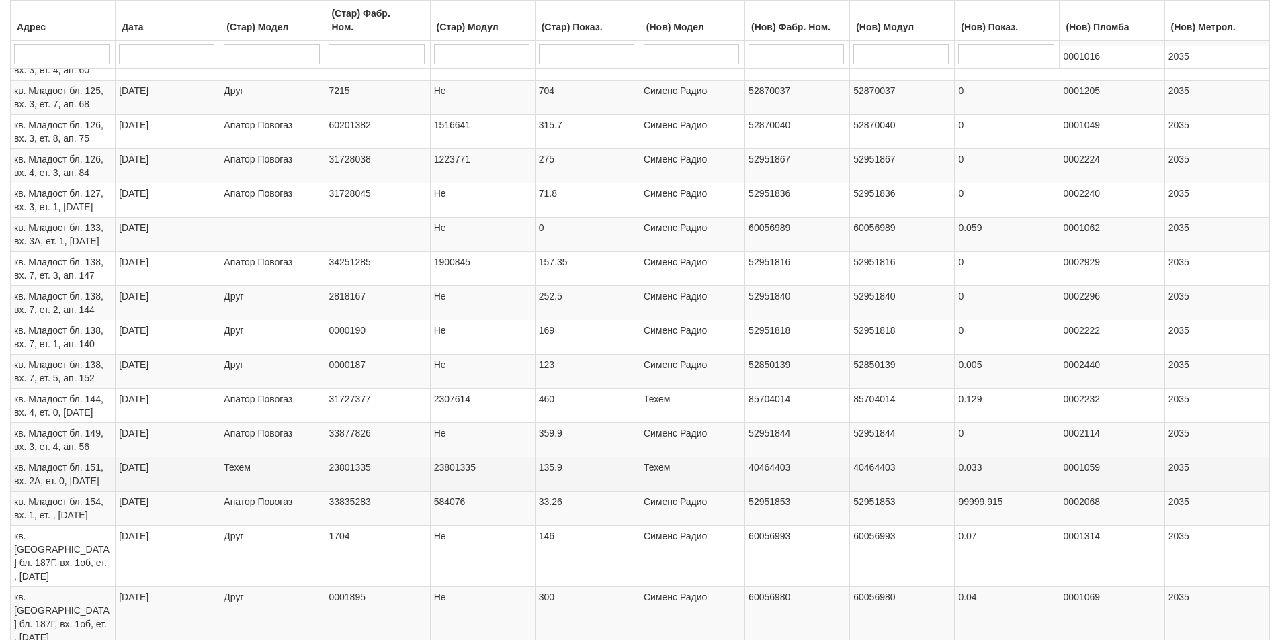
click at [74, 470] on span "кв. Младост бл. 151, вх. 2А, ет. 0, ап. 16" at bounding box center [58, 474] width 89 height 24
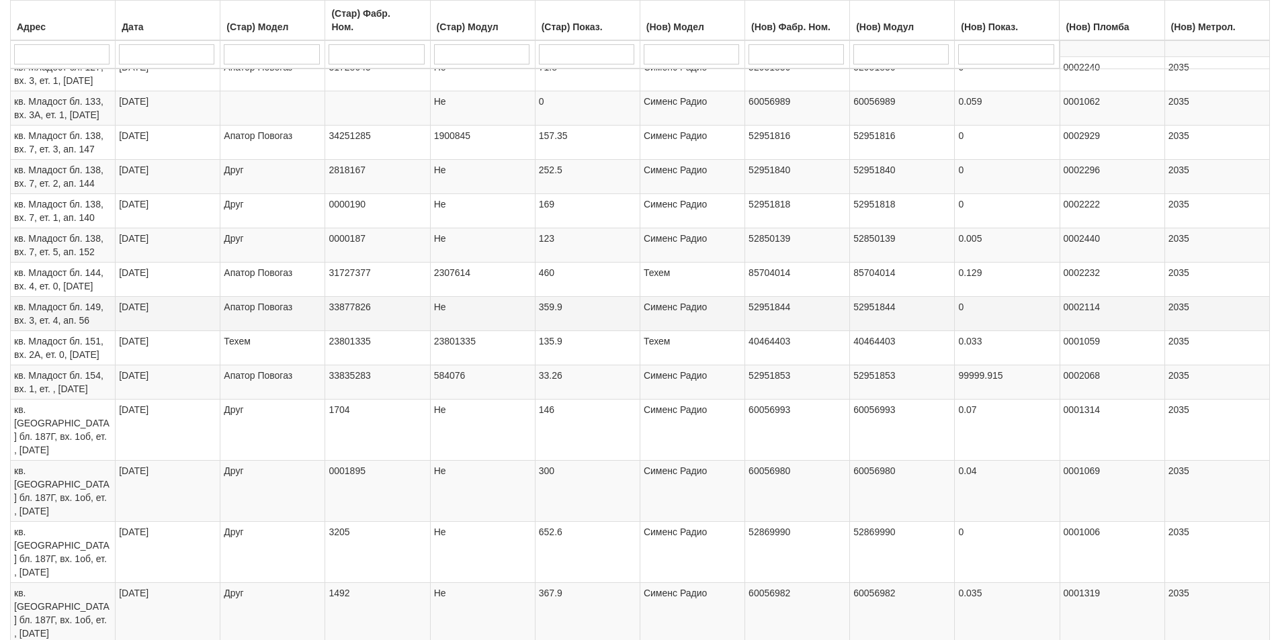
scroll to position [1086, 0]
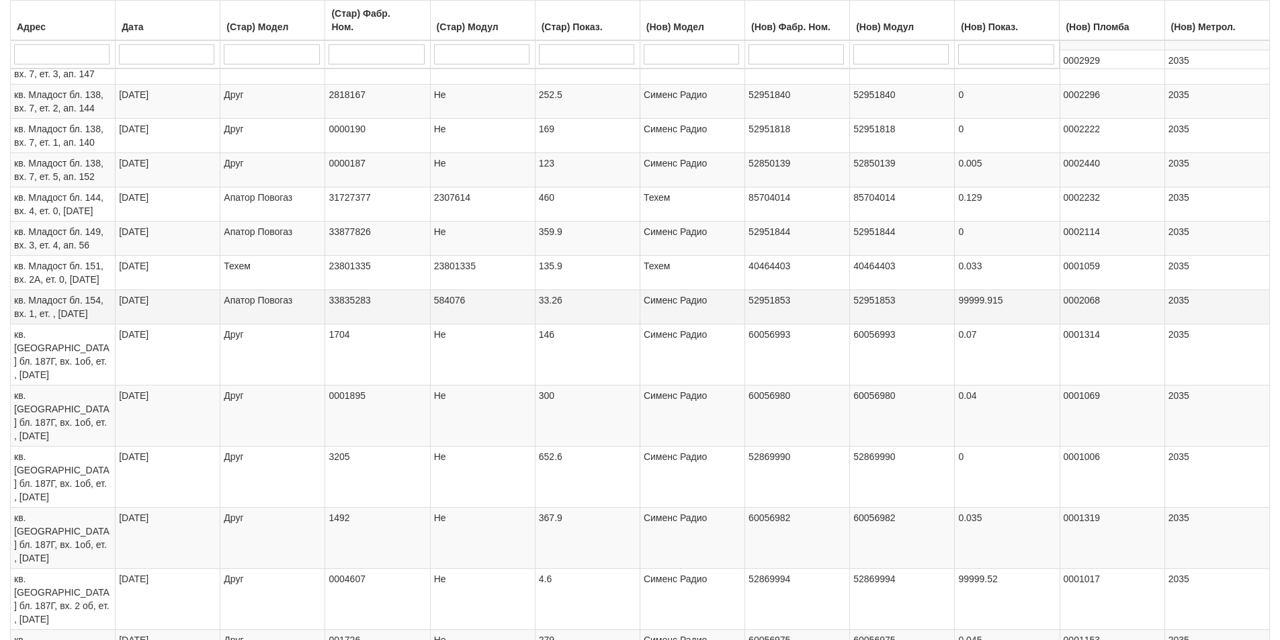
click at [83, 308] on td "кв. Младост бл. 154, вх. 1, ет. , ап. 1" at bounding box center [63, 307] width 105 height 34
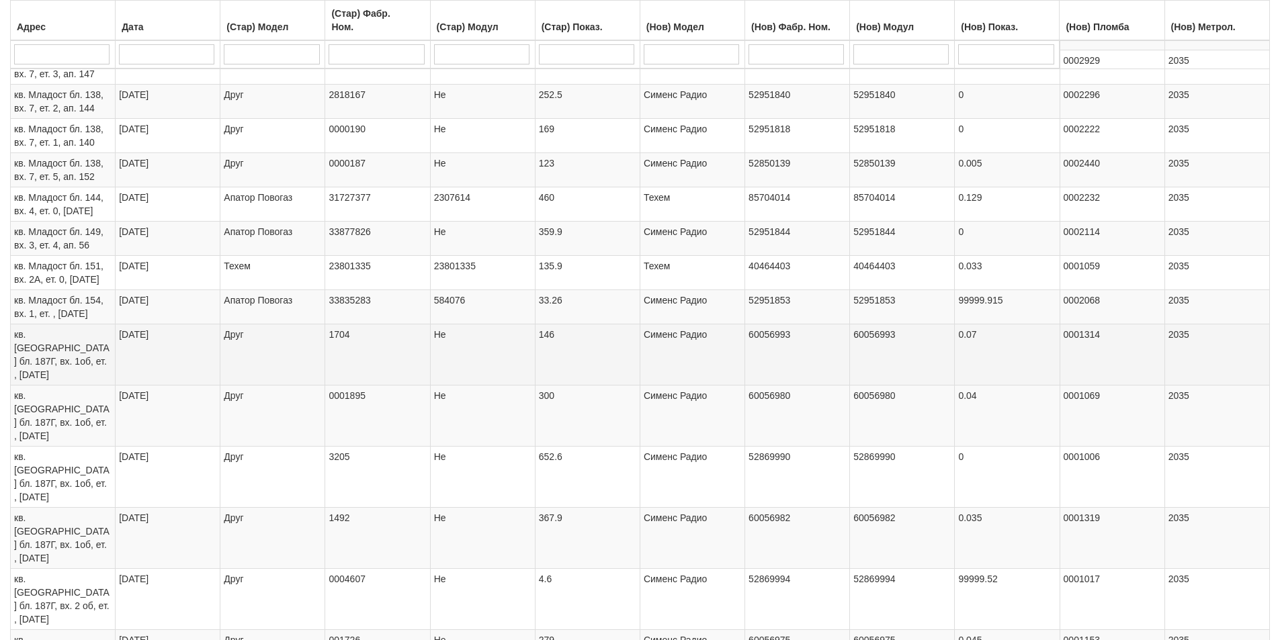
click at [82, 345] on span "кв. Трошево бл. 187Г, вх. 1об, ет. , ап. 1" at bounding box center [61, 354] width 95 height 51
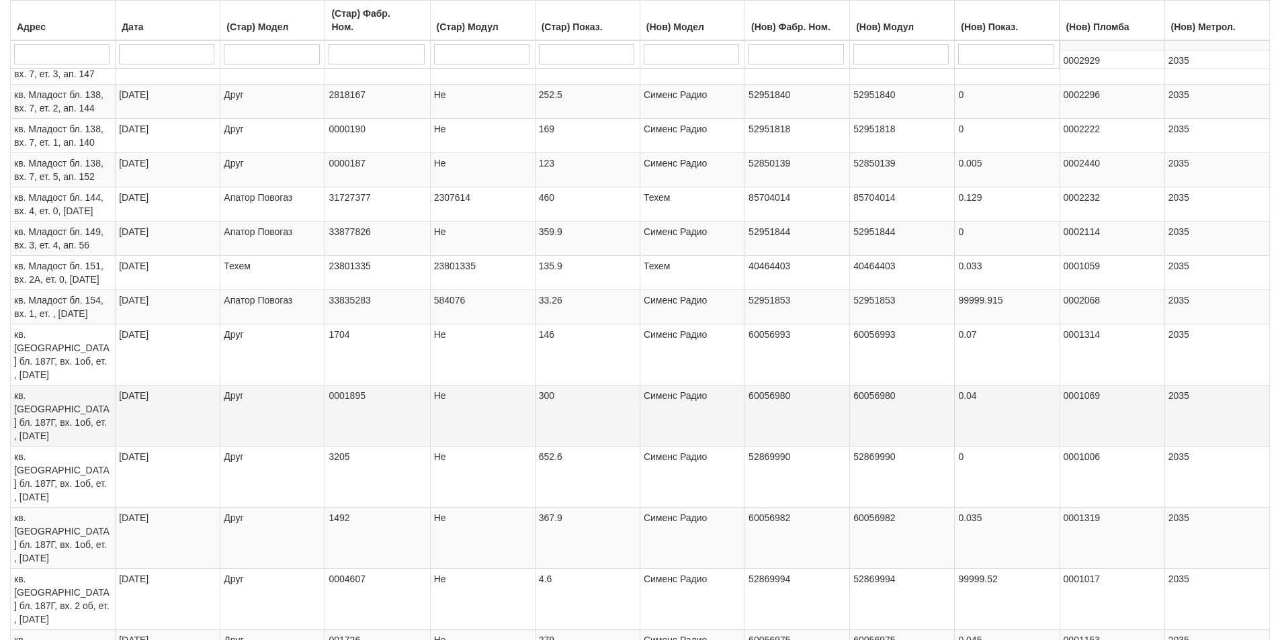
click at [79, 390] on span "кв. Трошево бл. 187Г, вх. 1об, ет. , ап. 10" at bounding box center [61, 415] width 95 height 51
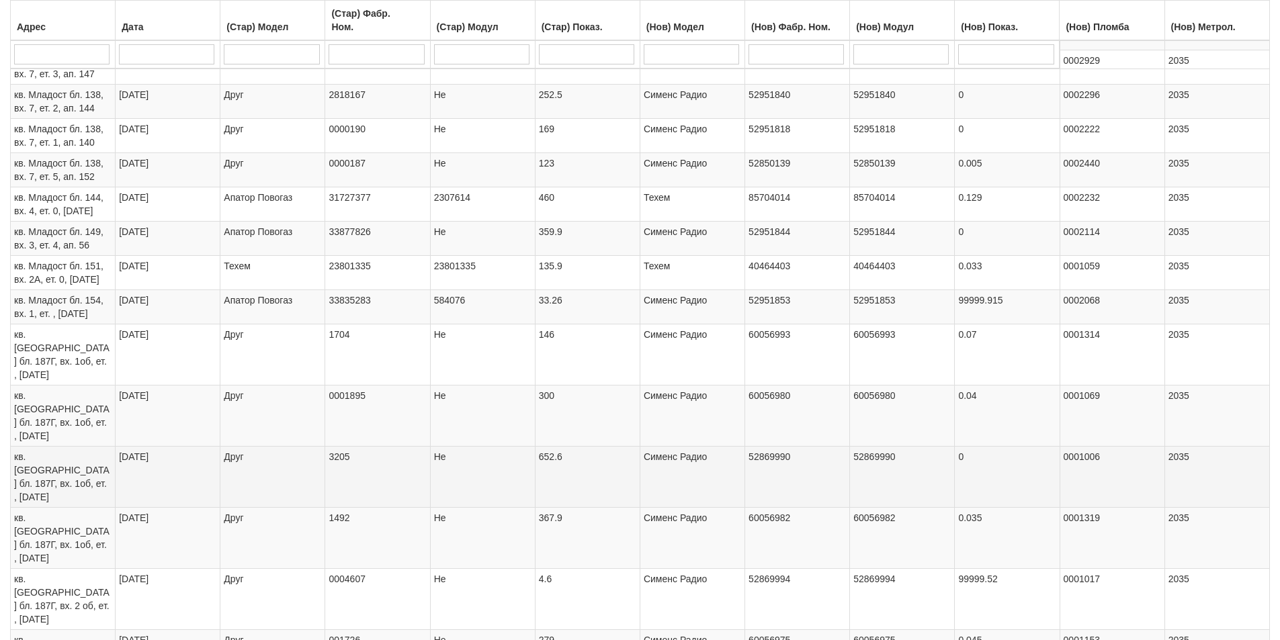
click at [97, 446] on td "кв. Трошево бл. 187Г, вх. 1об, ет. , ап. 18" at bounding box center [63, 476] width 105 height 61
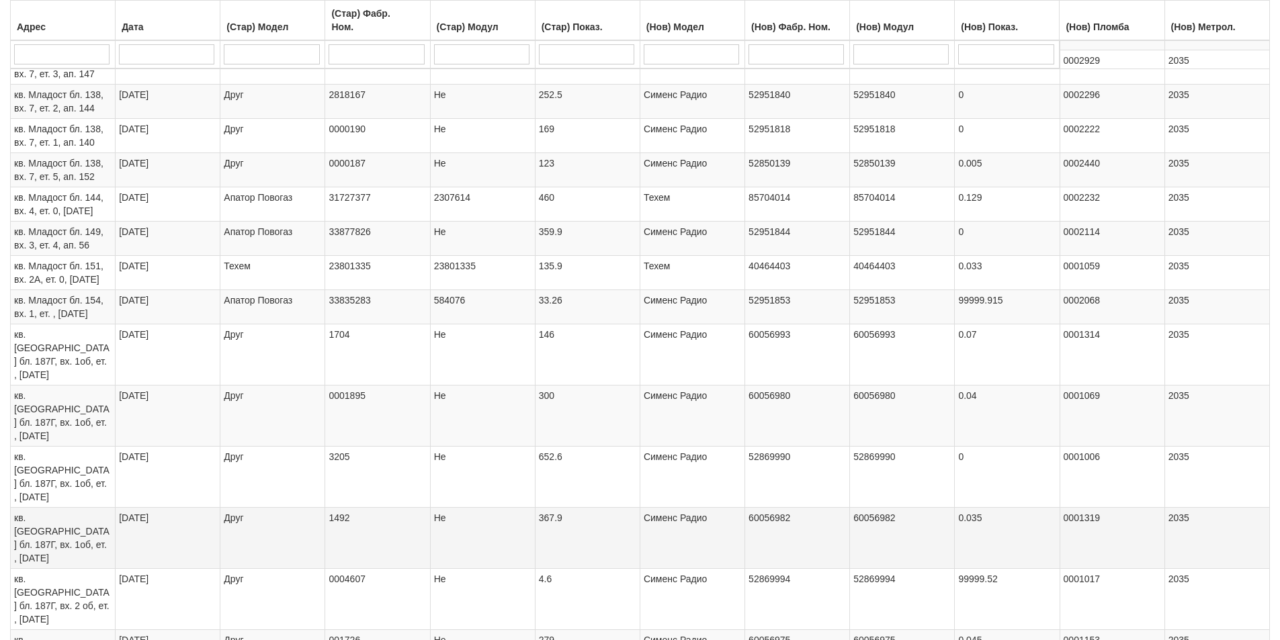
click at [73, 513] on span "кв. Трошево бл. 187Г, вх. 1об, ет. , ап. 26" at bounding box center [61, 538] width 95 height 51
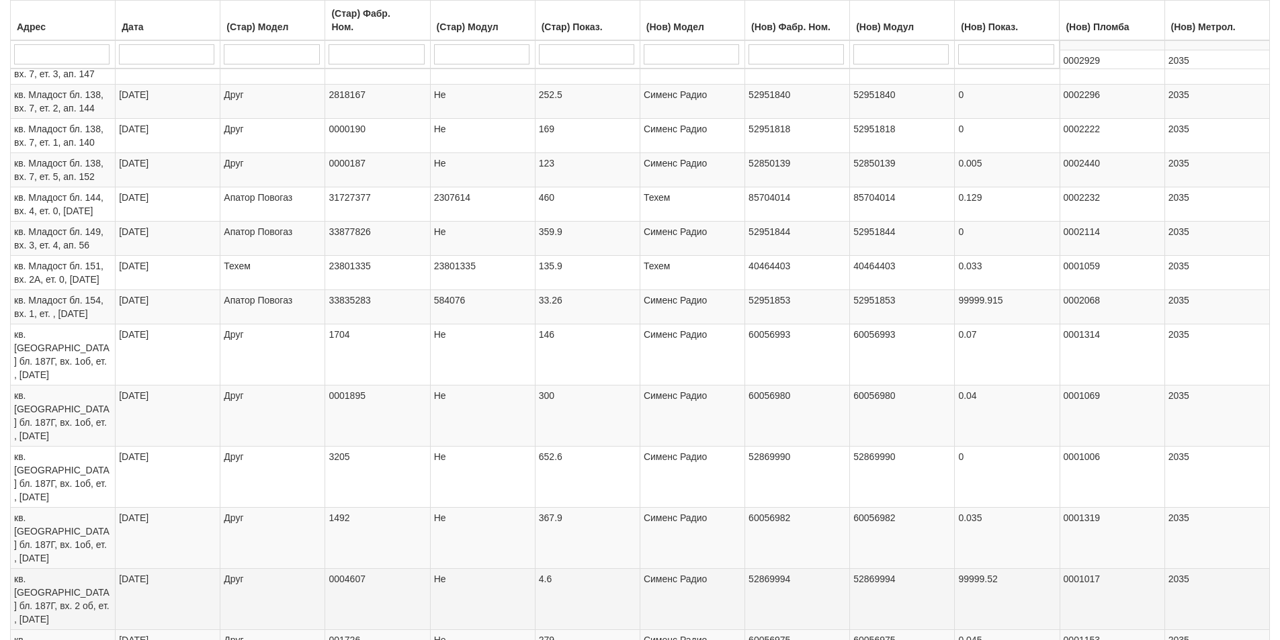
click at [101, 568] on td "кв. Трошево бл. 187Г, вх. 2 об, ет. , ап. 21" at bounding box center [63, 598] width 105 height 61
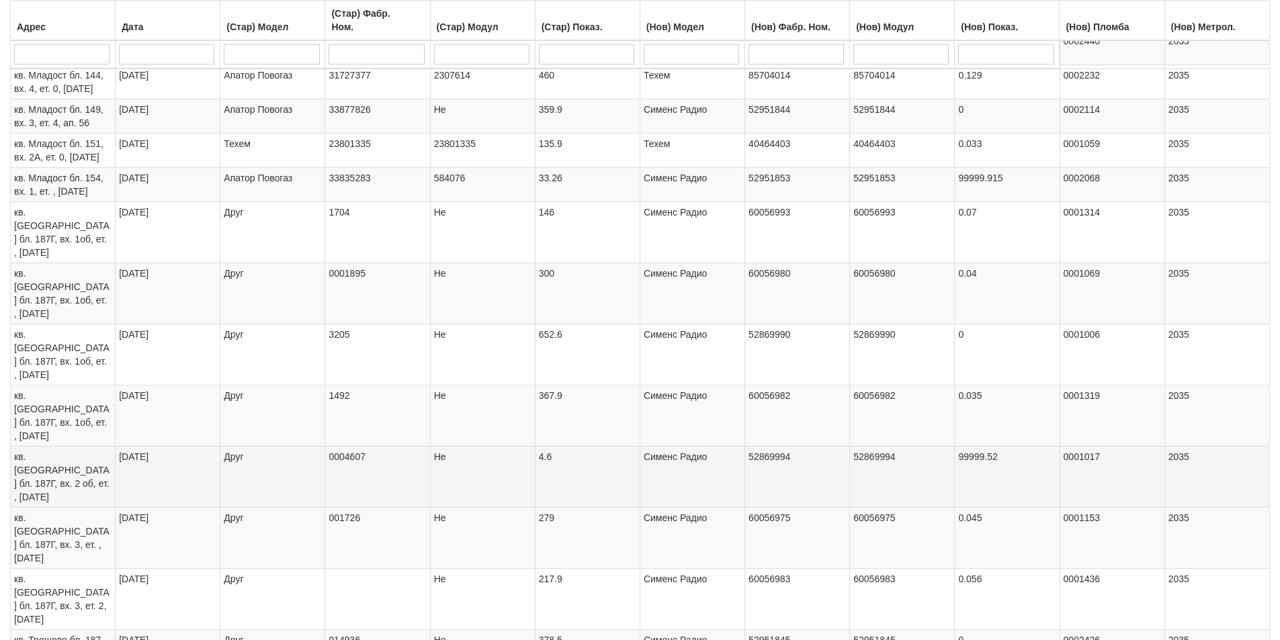
scroll to position [1220, 0]
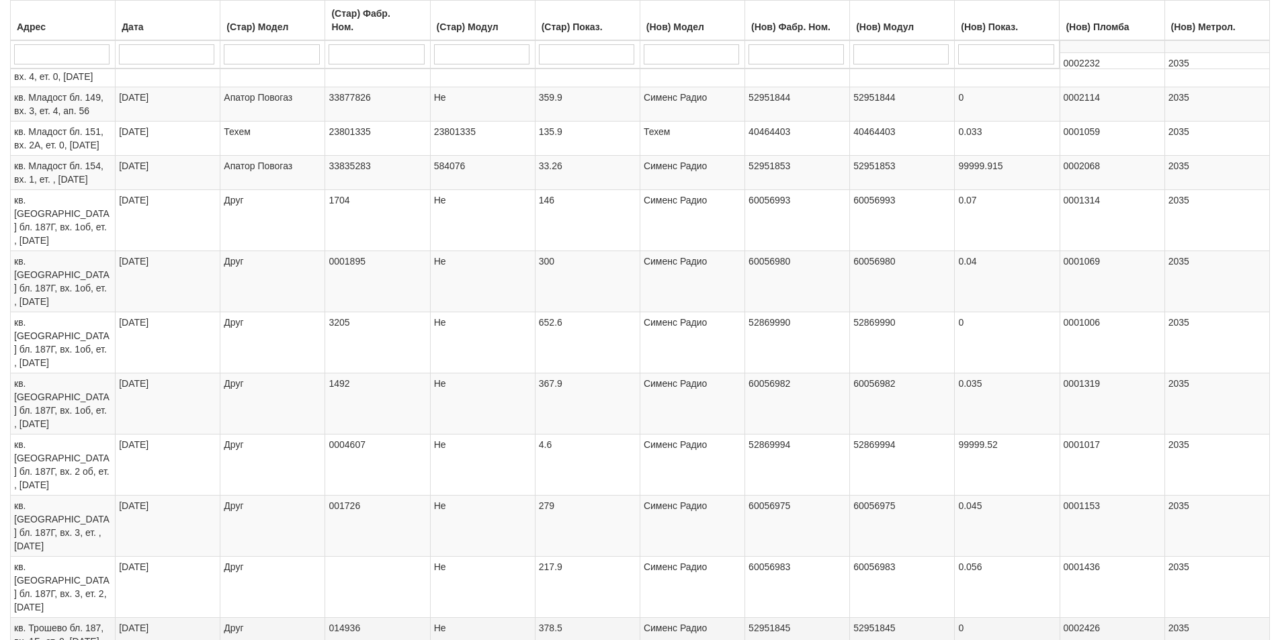
click at [94, 623] on span "кв. Трошево бл. 187, вх. 1Б, ет. 0, ап. 15" at bounding box center [58, 635] width 89 height 24
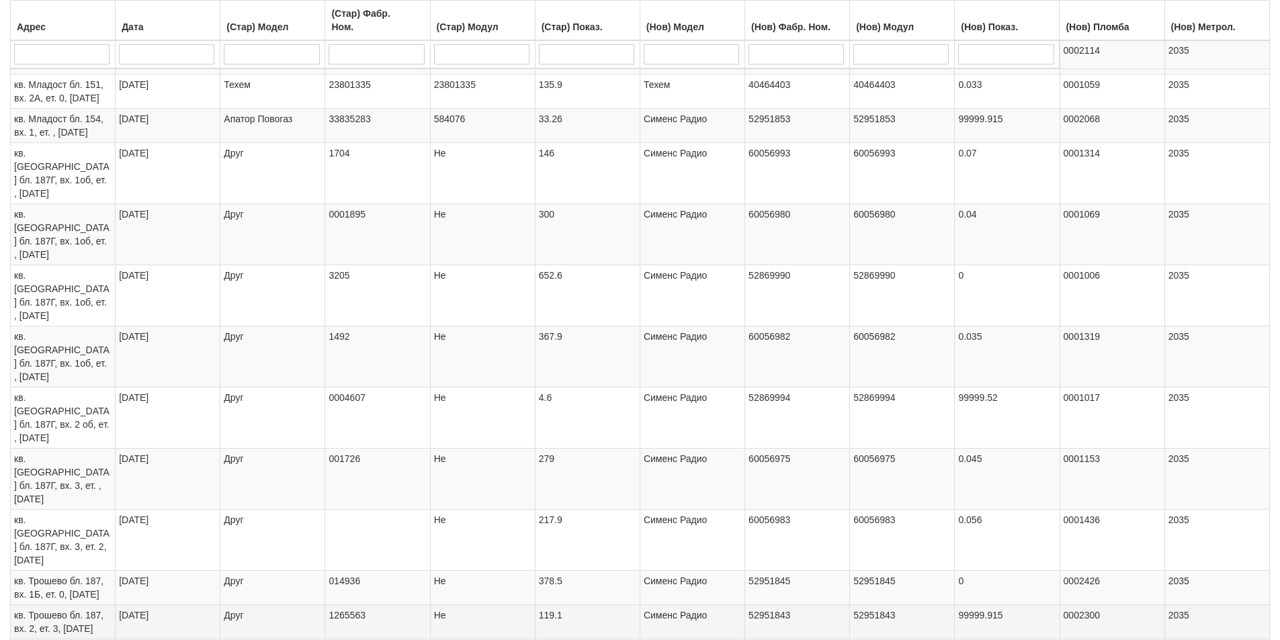
scroll to position [1321, 0]
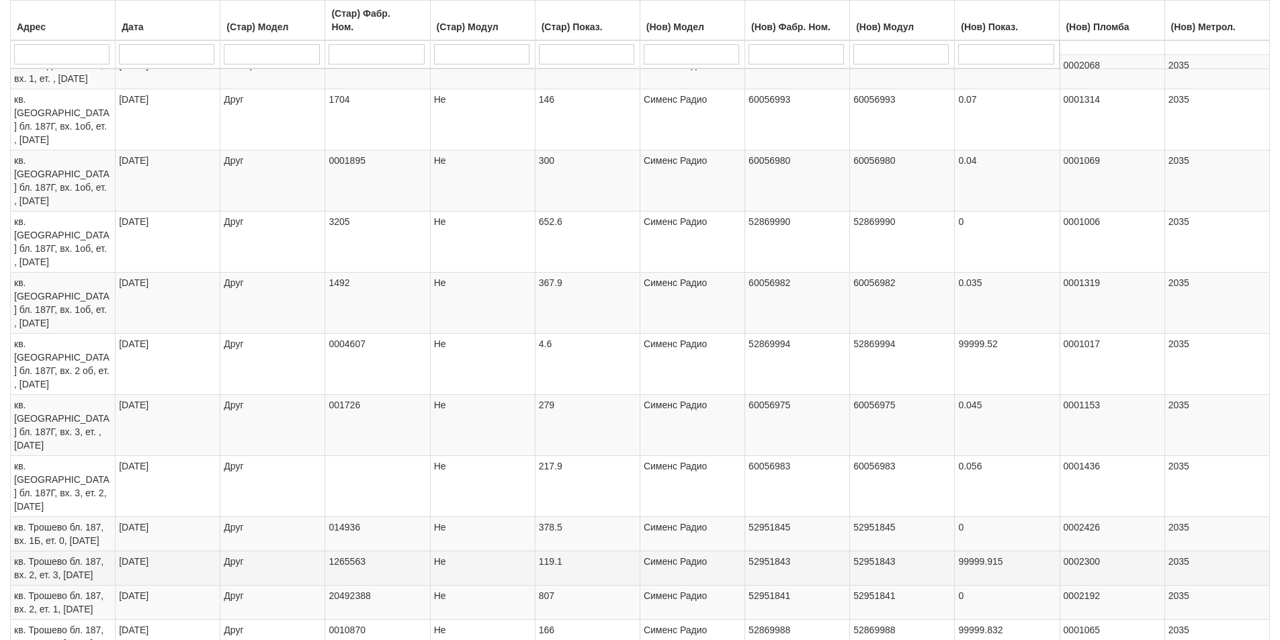
click at [99, 551] on td "кв. Трошево бл. 187, вх. 2, ет. 3, ап. 10" at bounding box center [63, 568] width 105 height 34
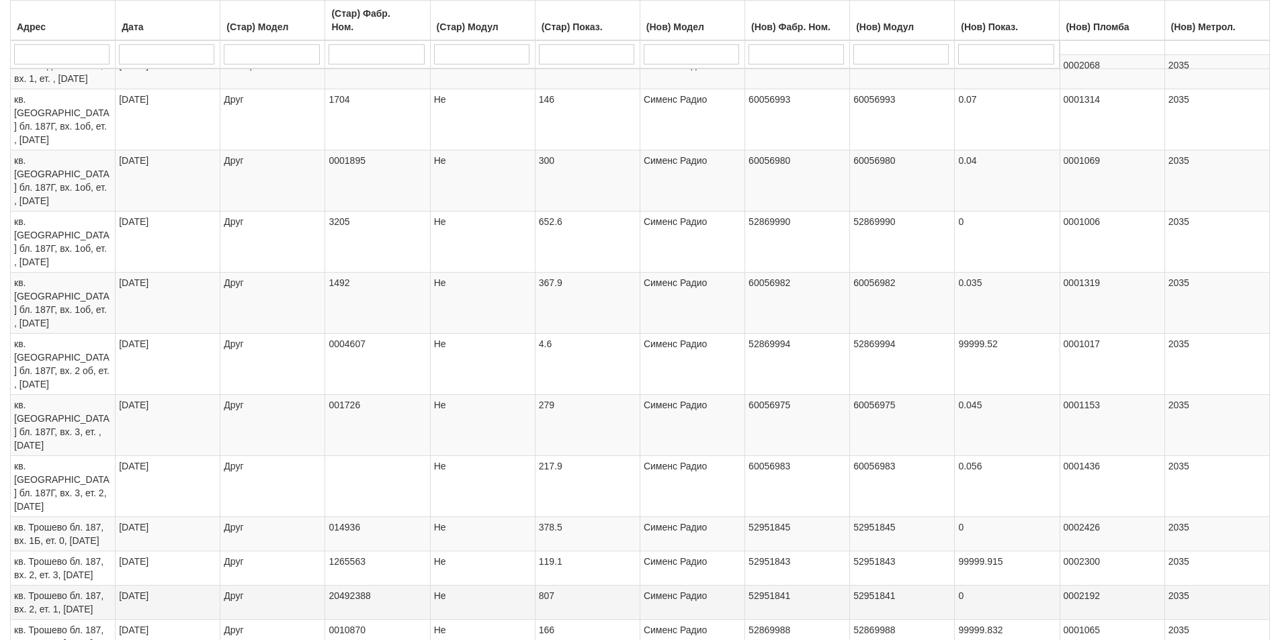
click at [89, 585] on td "кв. Трошево бл. 187, вх. 2, ет. 1, ап. 1" at bounding box center [63, 602] width 105 height 34
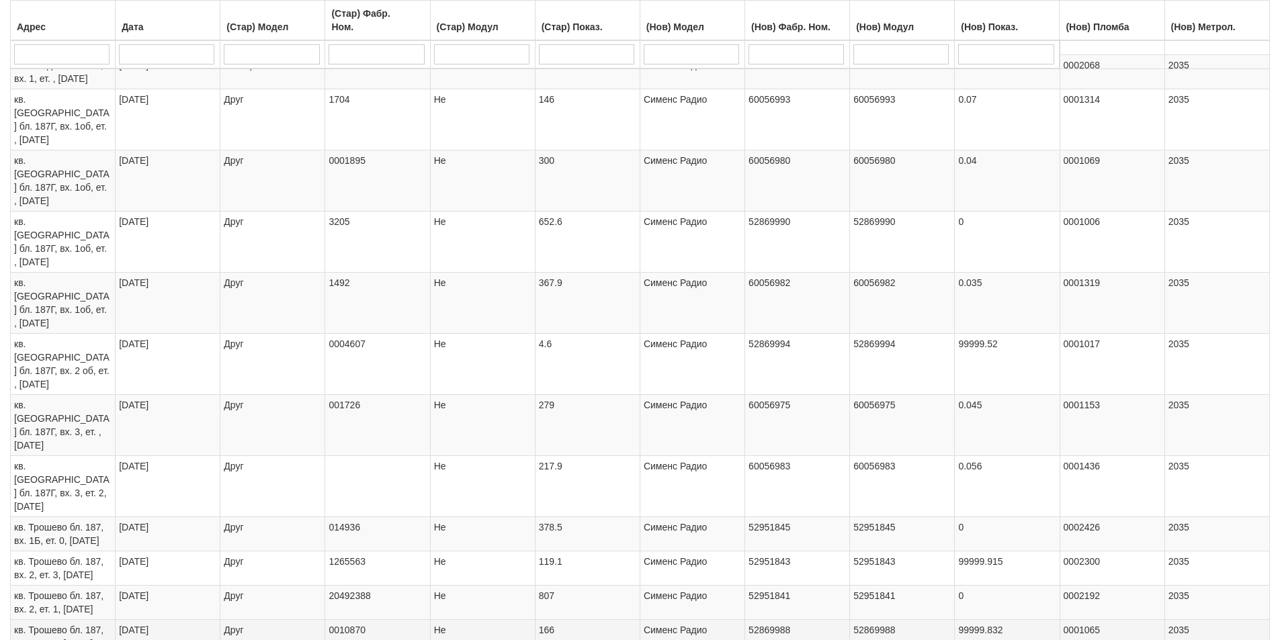
click at [89, 625] on span "кв. Трошево бл. 187, вх. 2, ет. 6, ап. 24" at bounding box center [58, 637] width 89 height 24
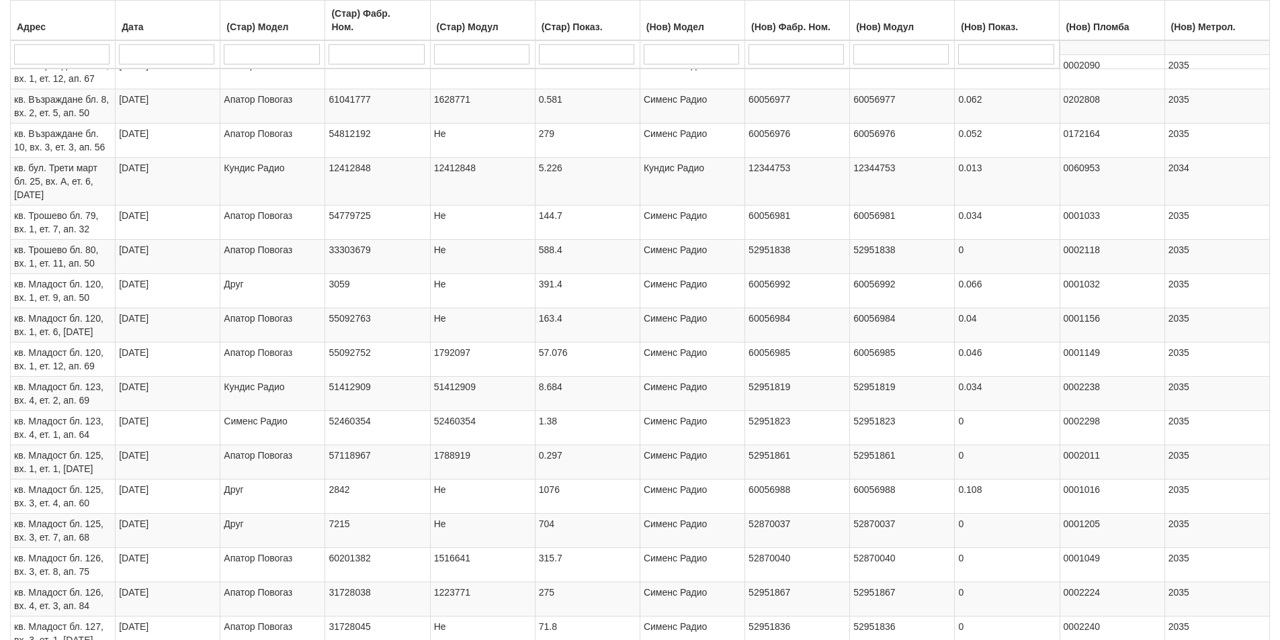
select select "2"
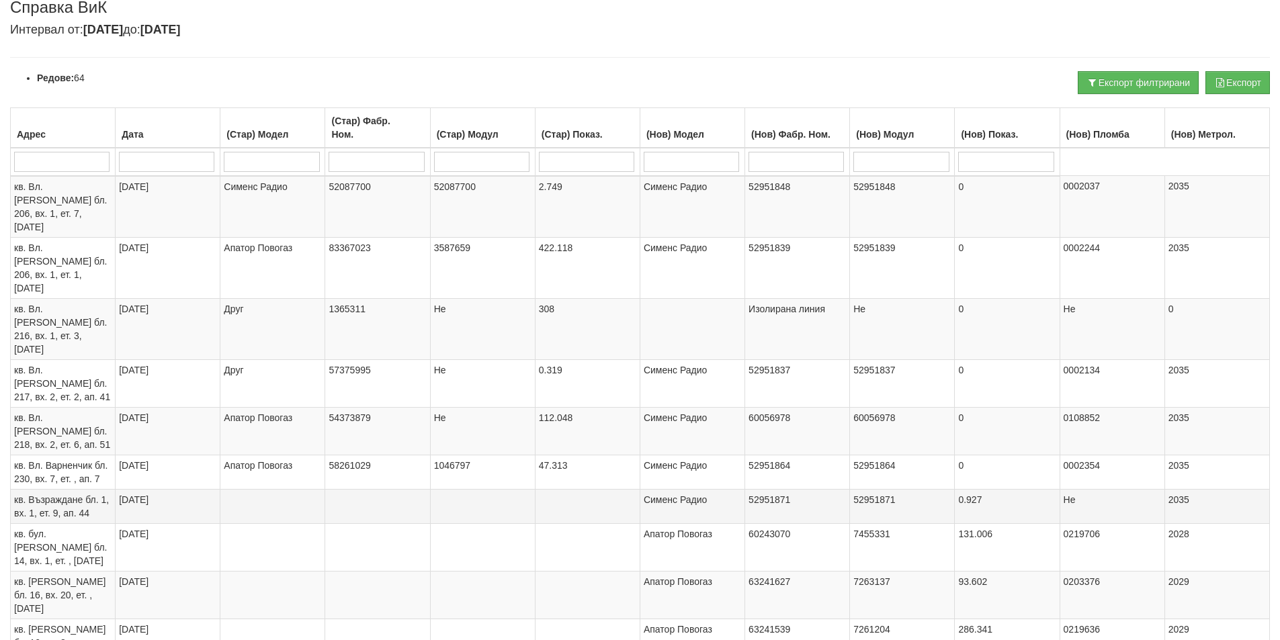
scroll to position [115, 0]
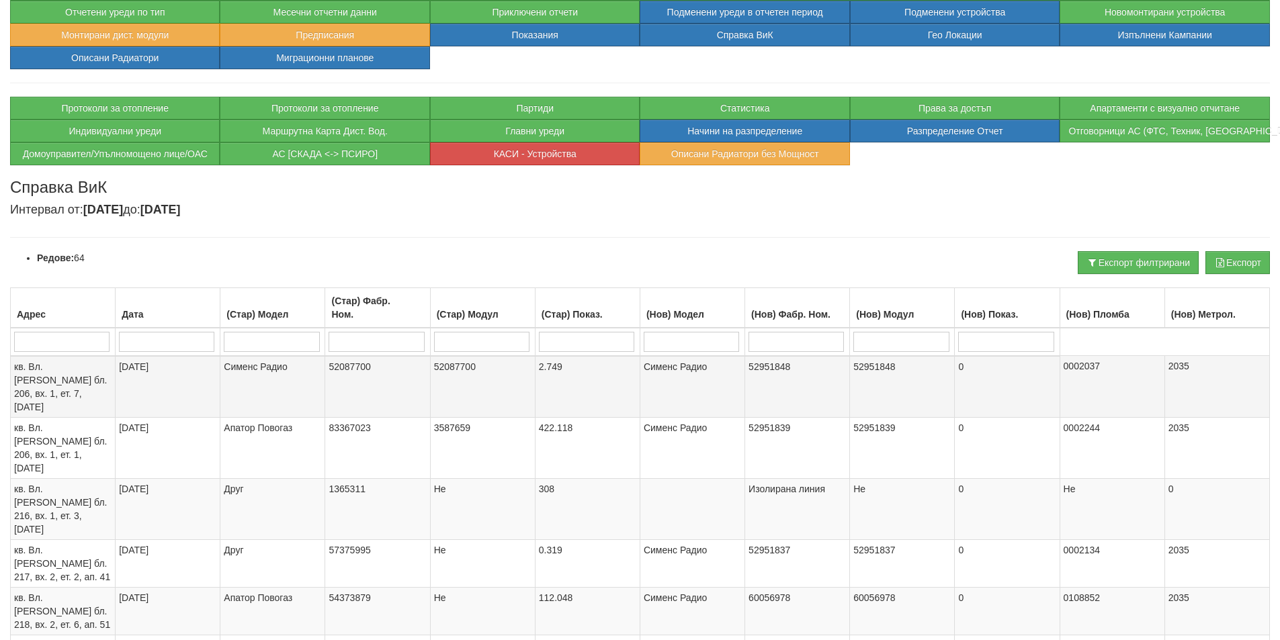
click at [20, 376] on span "кв. Вл. Варненчик бл. 206, вх. 1, ет. 7, ап. 26" at bounding box center [60, 386] width 93 height 51
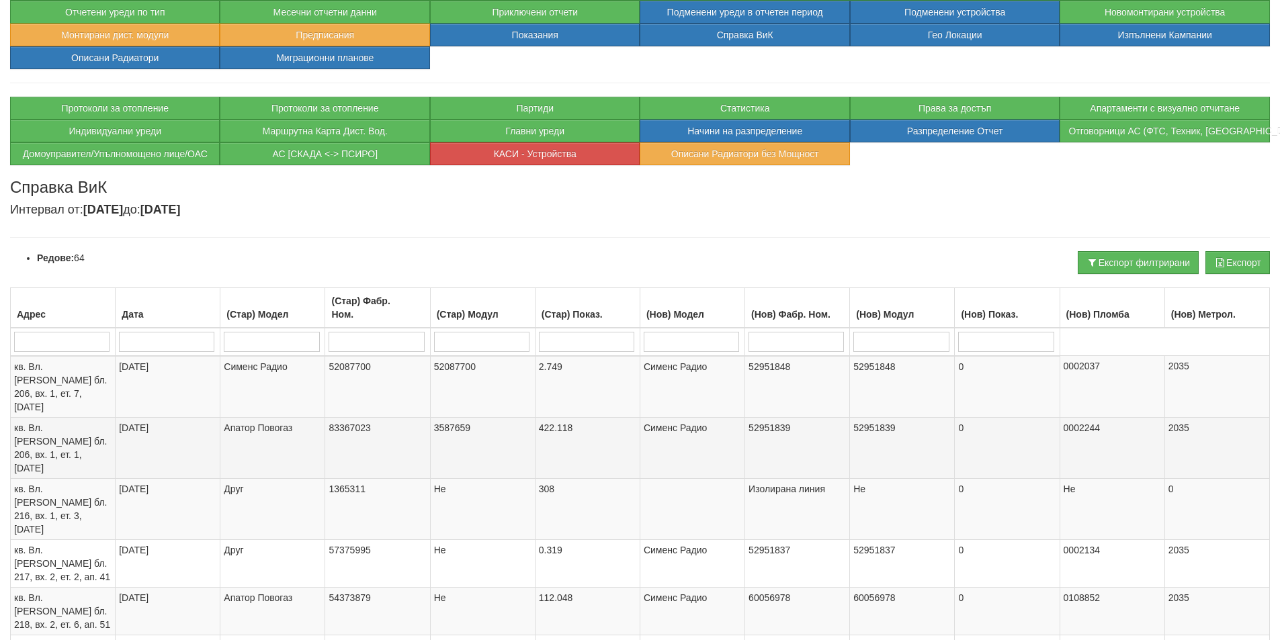
click at [95, 423] on span "кв. Вл. Варненчик бл. 206, вх. 1, ет. 1, ап. 2" at bounding box center [60, 448] width 93 height 51
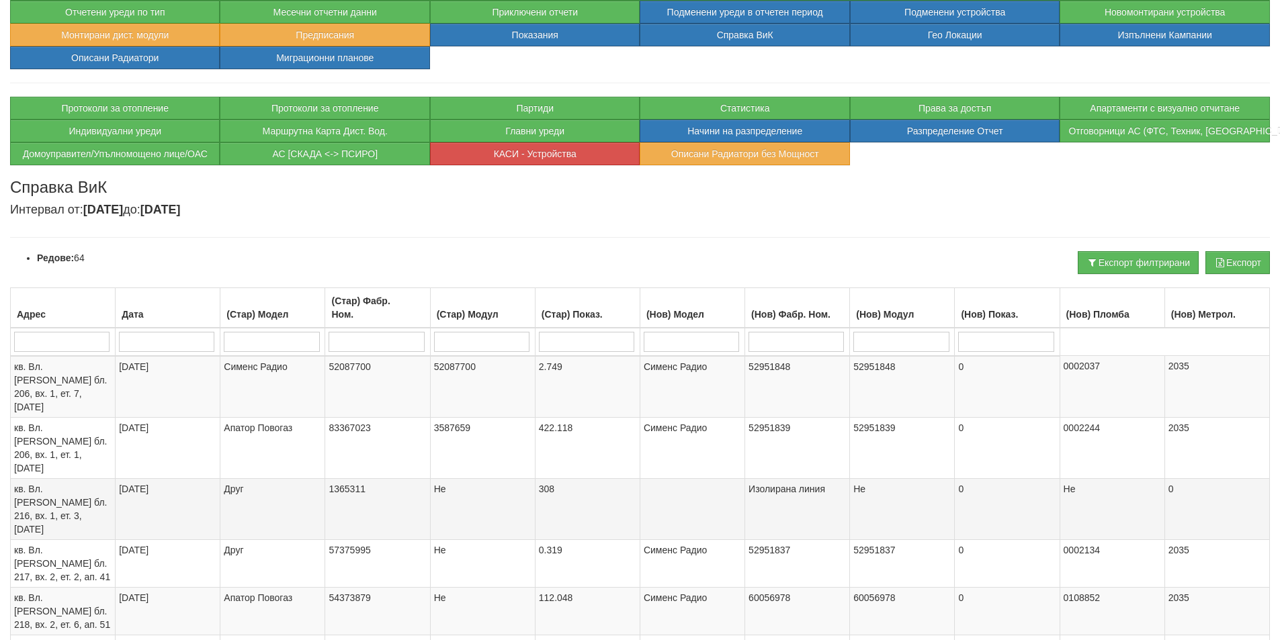
click at [87, 484] on span "кв. Вл. Варненчик бл. 216, вх. 1, ет. 3, ап. 11" at bounding box center [60, 509] width 93 height 51
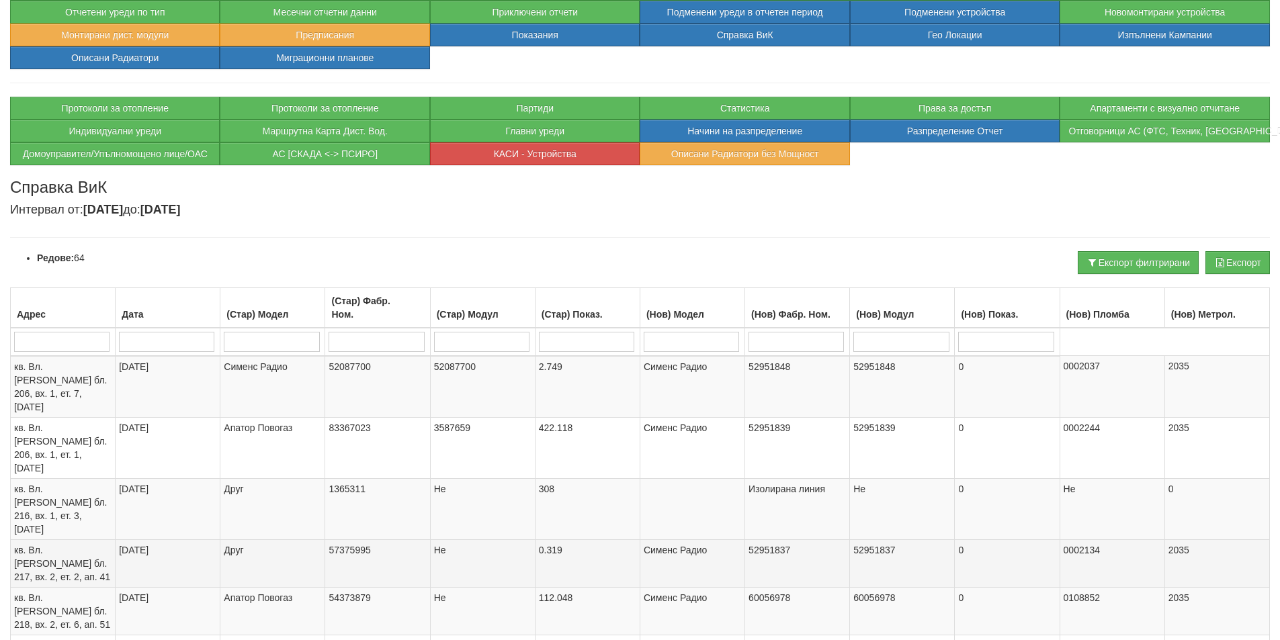
click at [94, 545] on span "кв. Вл. Варненчик бл. 217, вх. 2, ет. 2, ап. 41" at bounding box center [62, 564] width 96 height 38
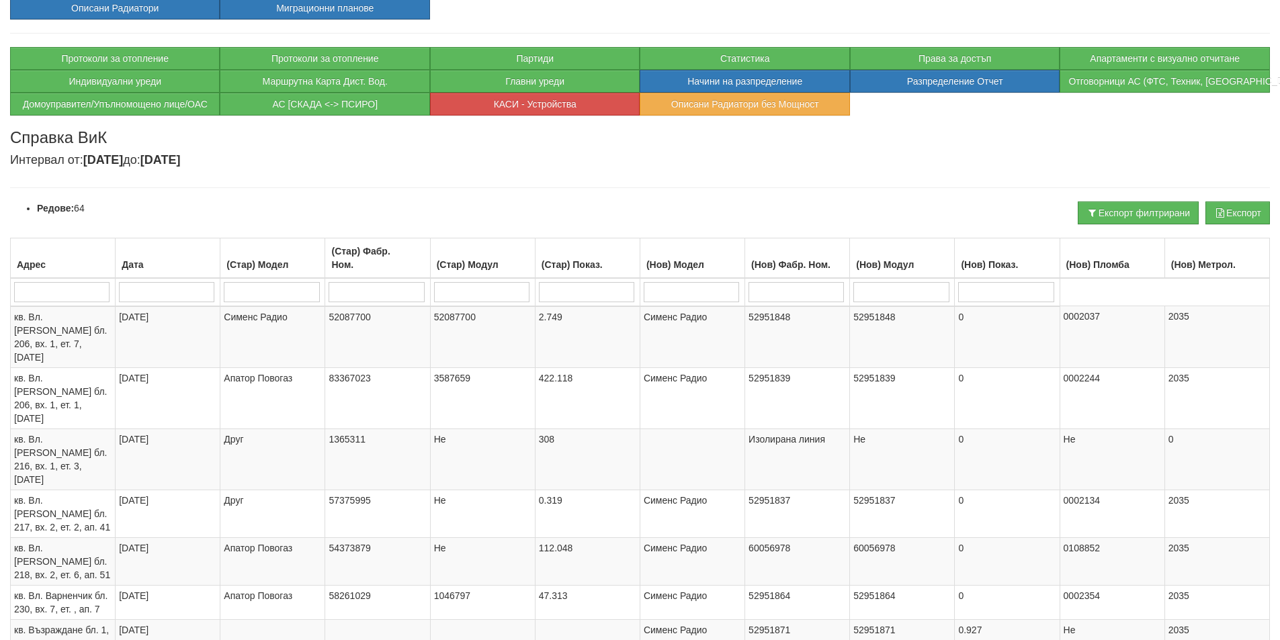
scroll to position [249, 0]
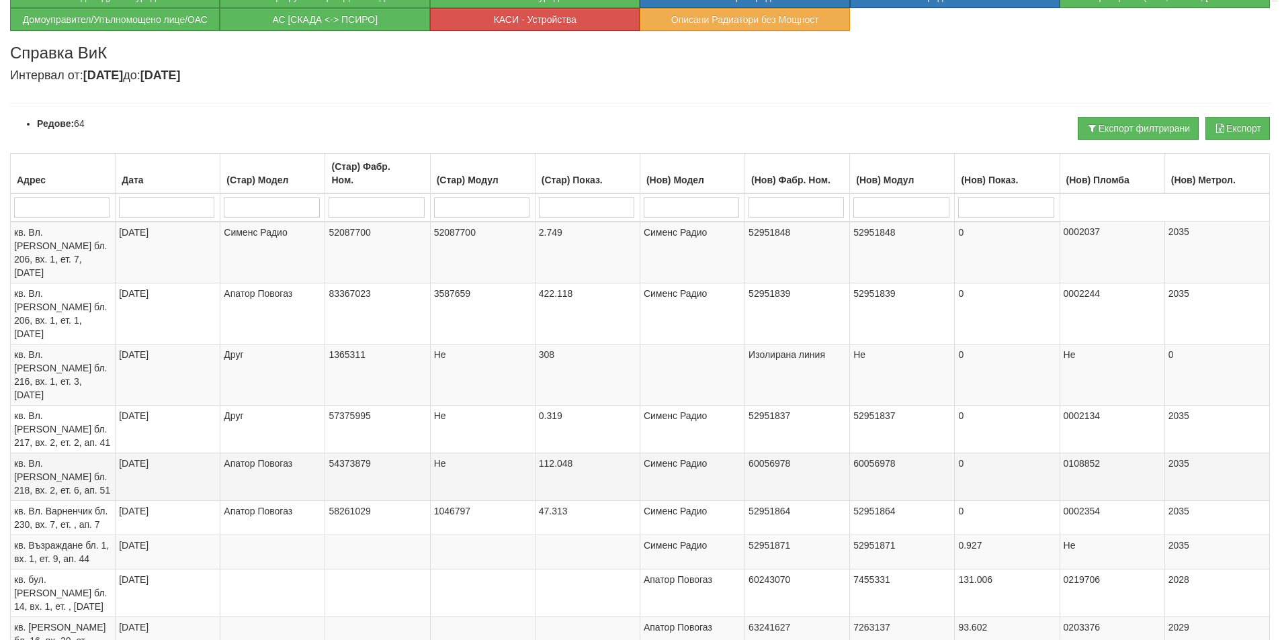
click at [90, 453] on td "кв. Вл. Варненчик бл. 218, вх. 2, ет. 6, ап. 51" at bounding box center [63, 477] width 105 height 48
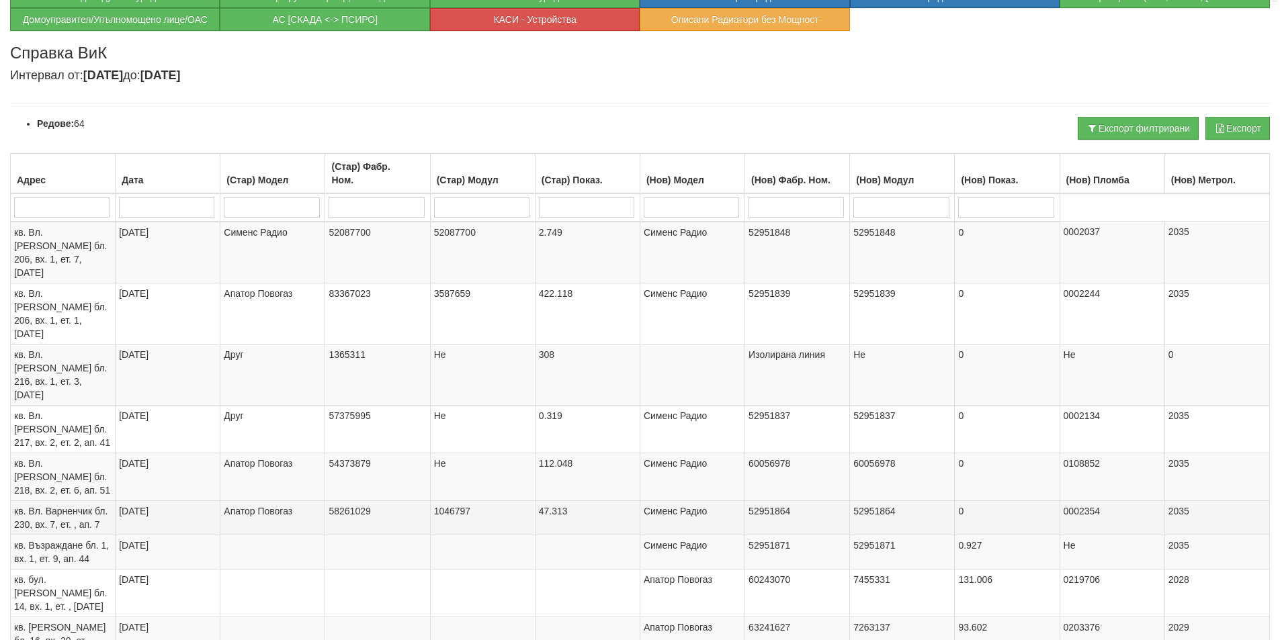
click at [83, 506] on span "кв. Вл. Варненчик бл. 230, вх. 7, ет. , ап. 7" at bounding box center [60, 518] width 93 height 24
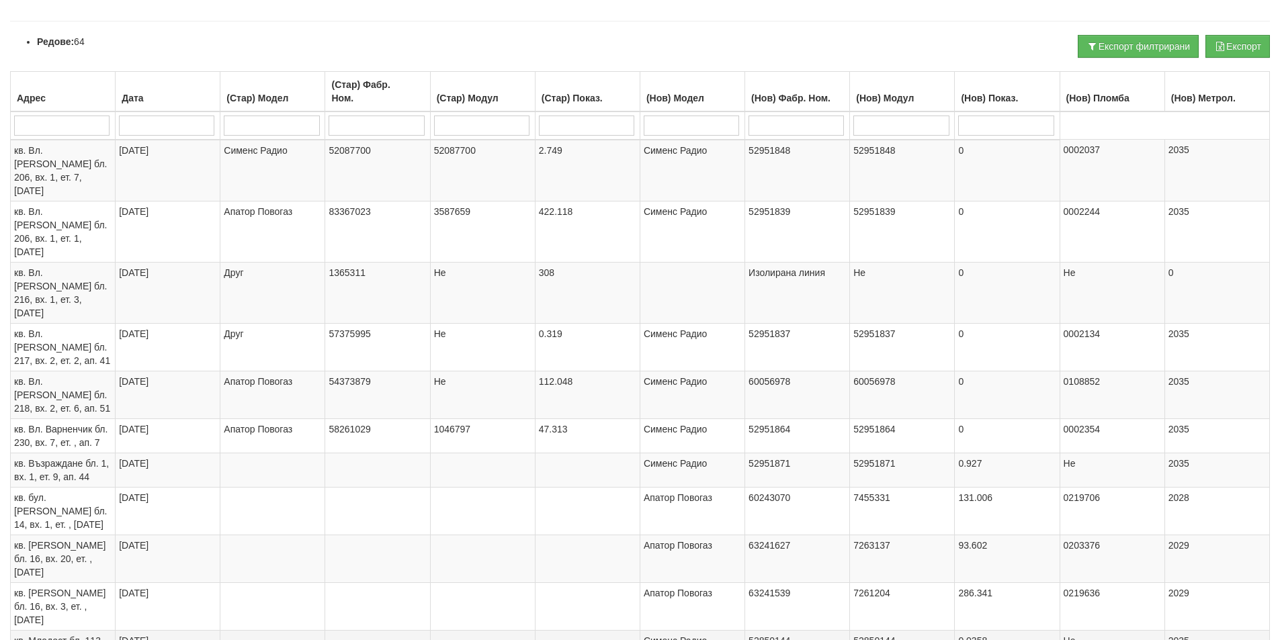
scroll to position [384, 0]
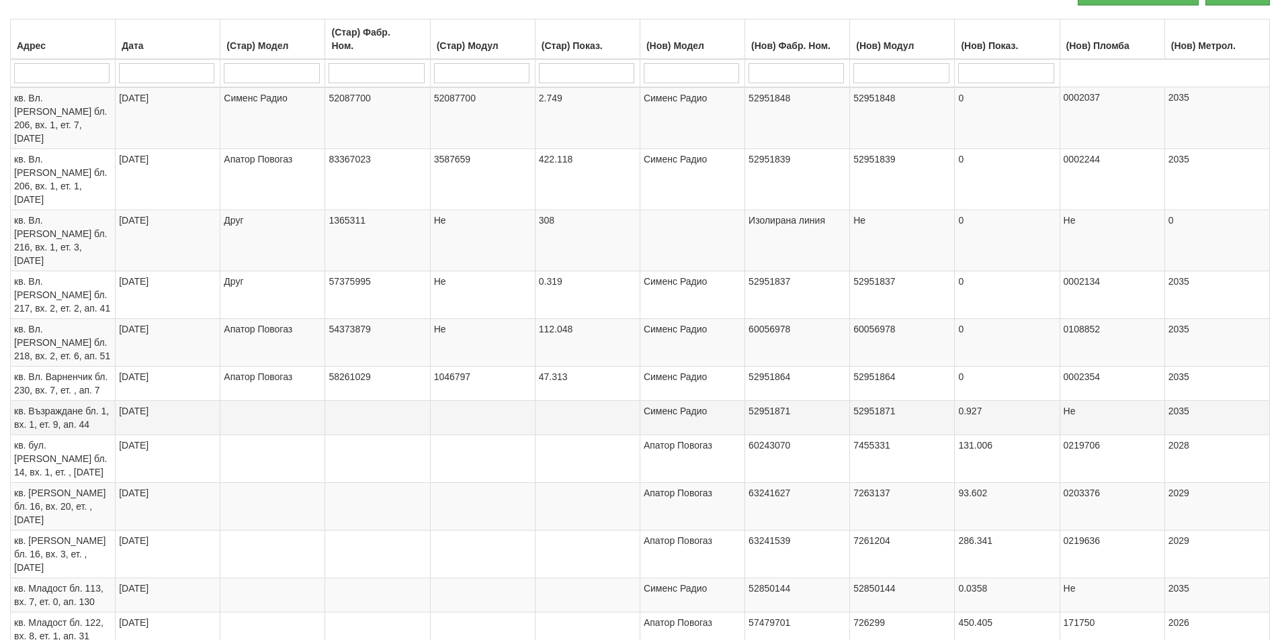
click at [106, 400] on td "кв. Възраждане бл. 1, вх. 1, ет. 9, ап. 44" at bounding box center [63, 417] width 105 height 34
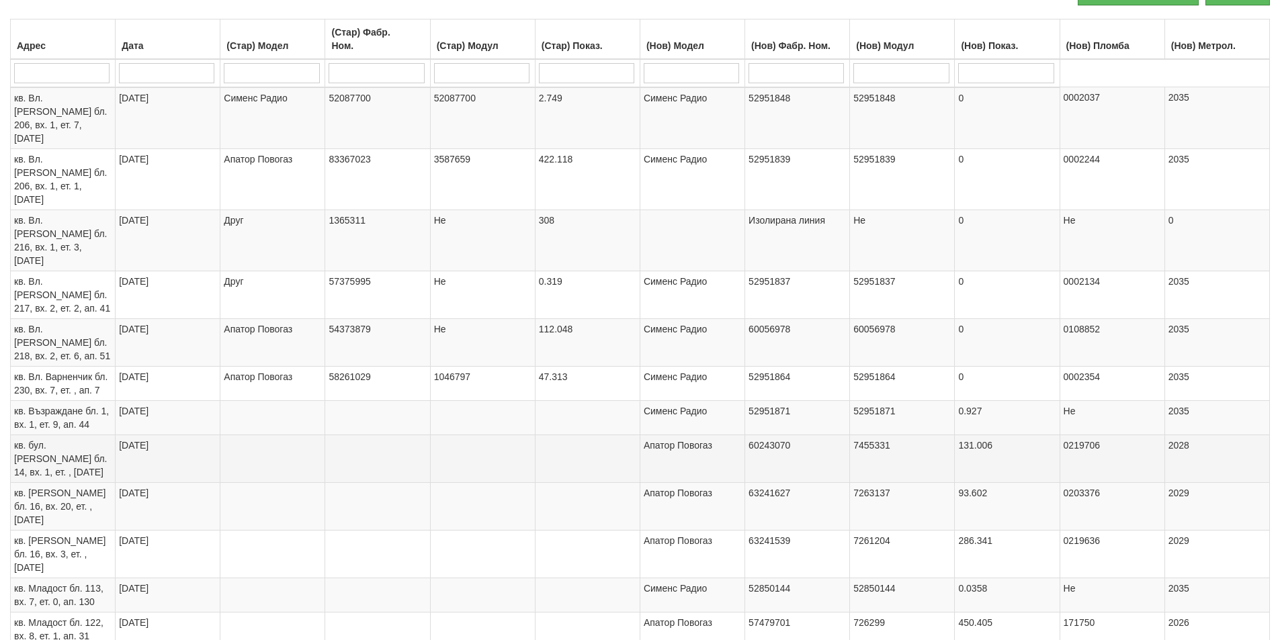
click at [91, 440] on span "кв. бул. Янош Хунияди бл. 14, вх. 1, ет. , ап. 4" at bounding box center [60, 459] width 93 height 38
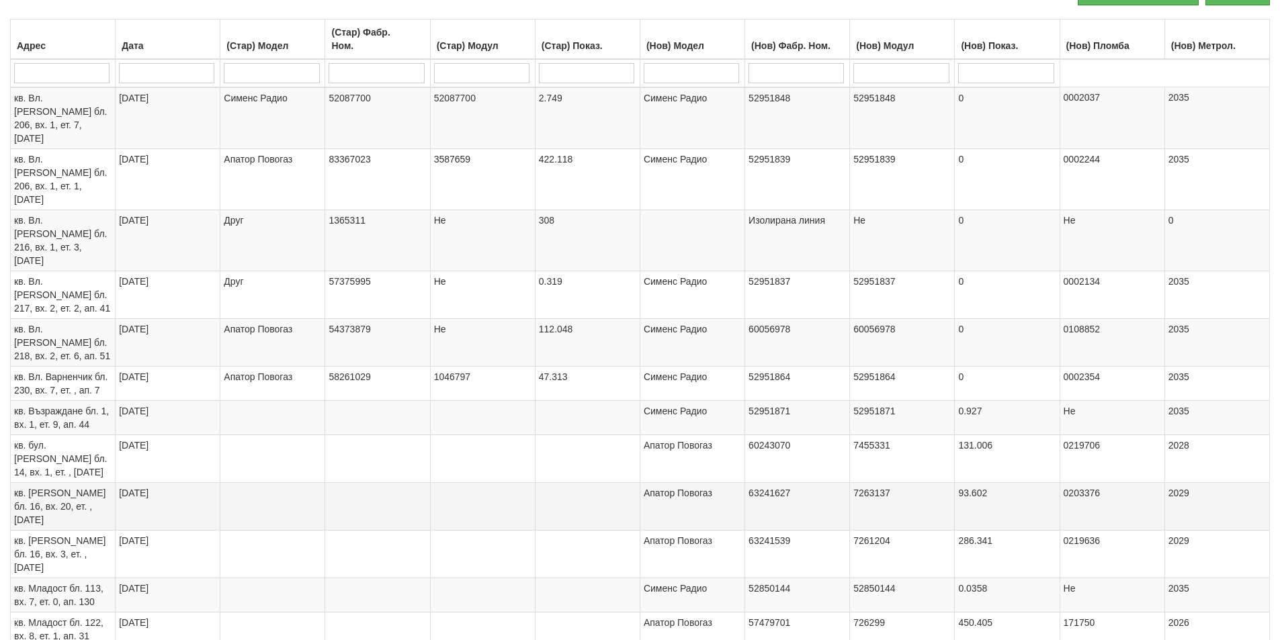
click at [88, 488] on span "кв. Орхид Хилс бл. 16, вх. 20, ет. , ап. 20" at bounding box center [59, 507] width 91 height 38
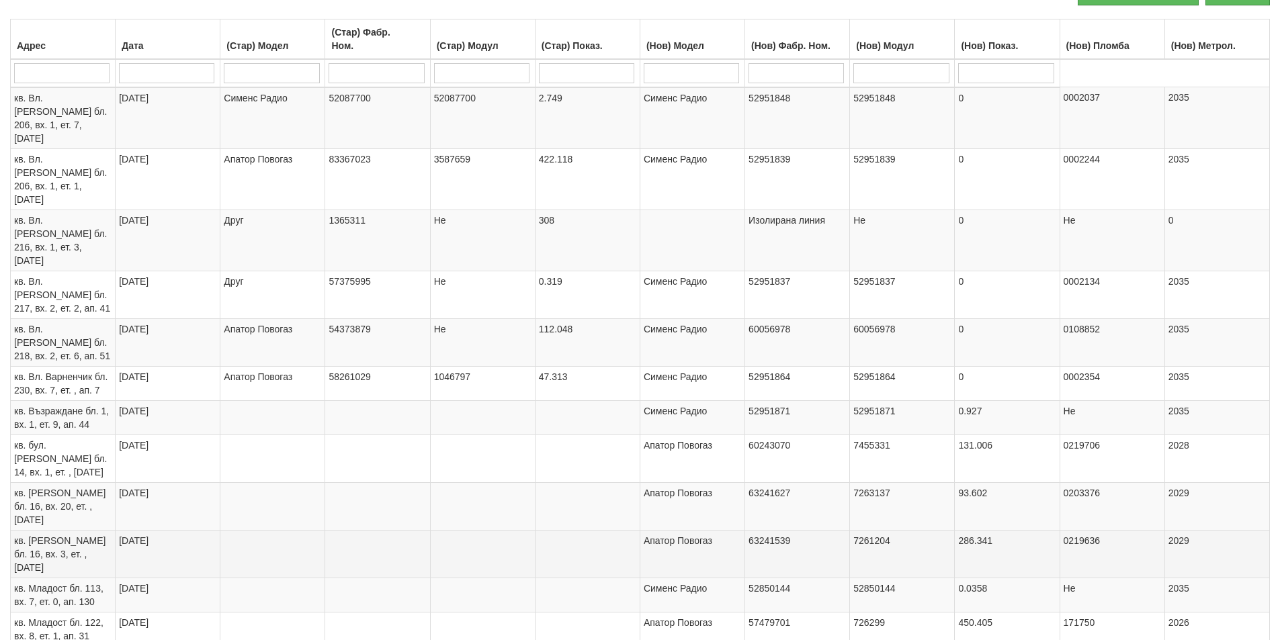
click at [95, 535] on span "кв. Орхид Хилс бл. 16, вх. 3, ет. , ап. 22" at bounding box center [59, 554] width 91 height 38
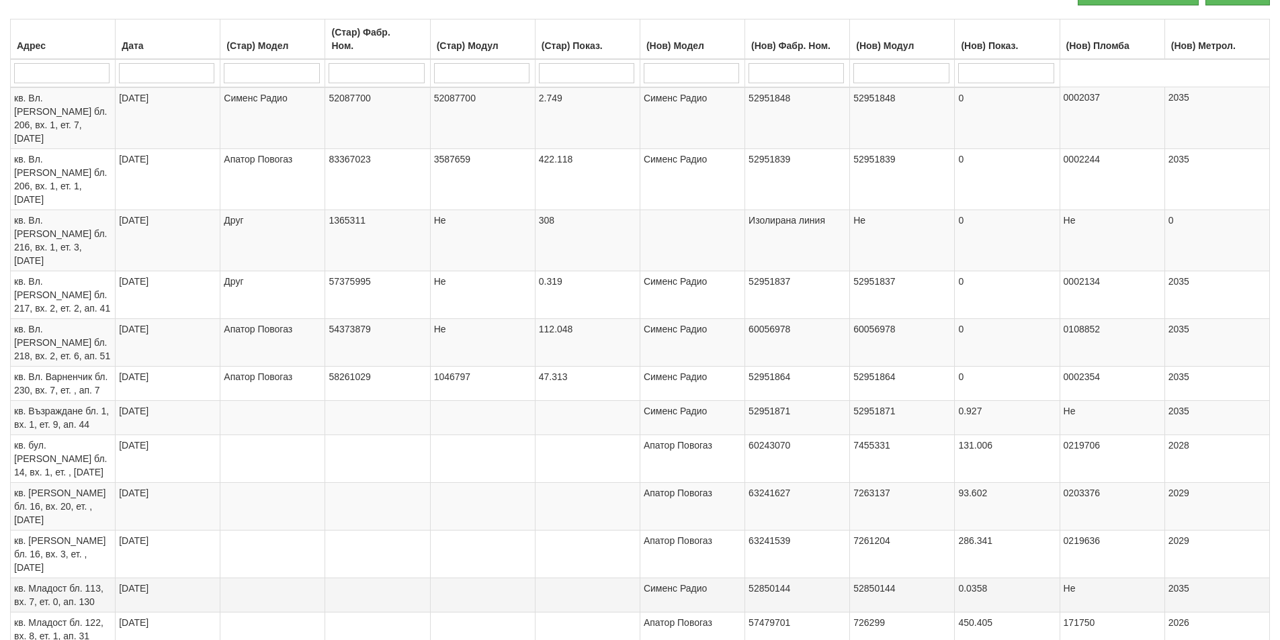
click at [69, 583] on span "кв. Младост бл. 113, вх. 7, ет. 0, ап. 130" at bounding box center [58, 595] width 89 height 24
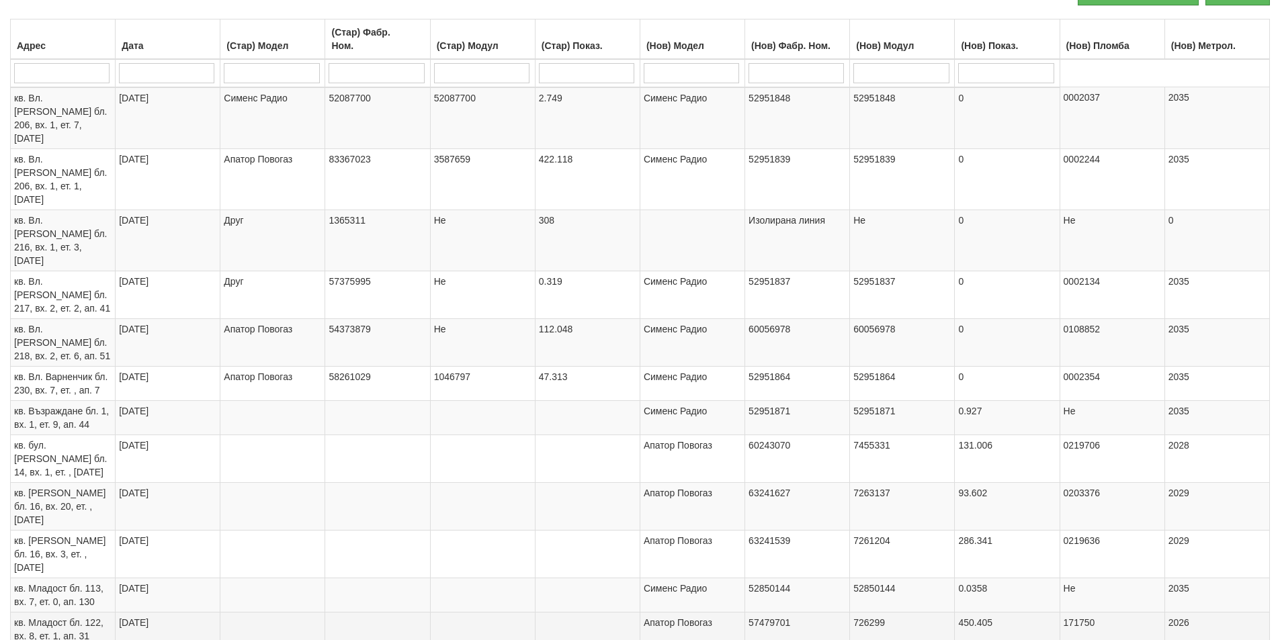
click at [54, 617] on span "кв. Младост бл. 122, вх. 8, ет. 1, ап. 31" at bounding box center [58, 629] width 89 height 24
